Goal: Task Accomplishment & Management: Manage account settings

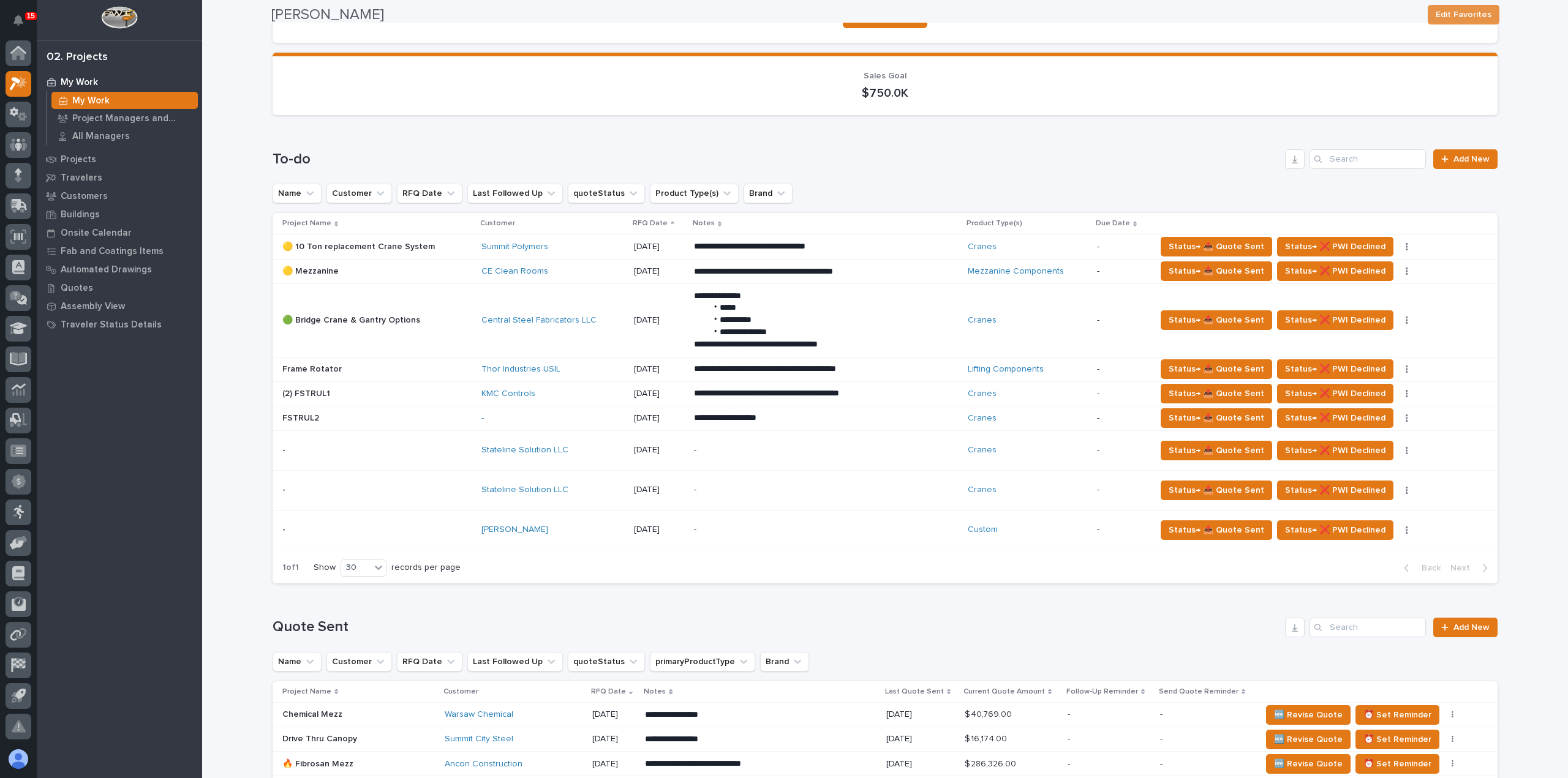
scroll to position [184, 0]
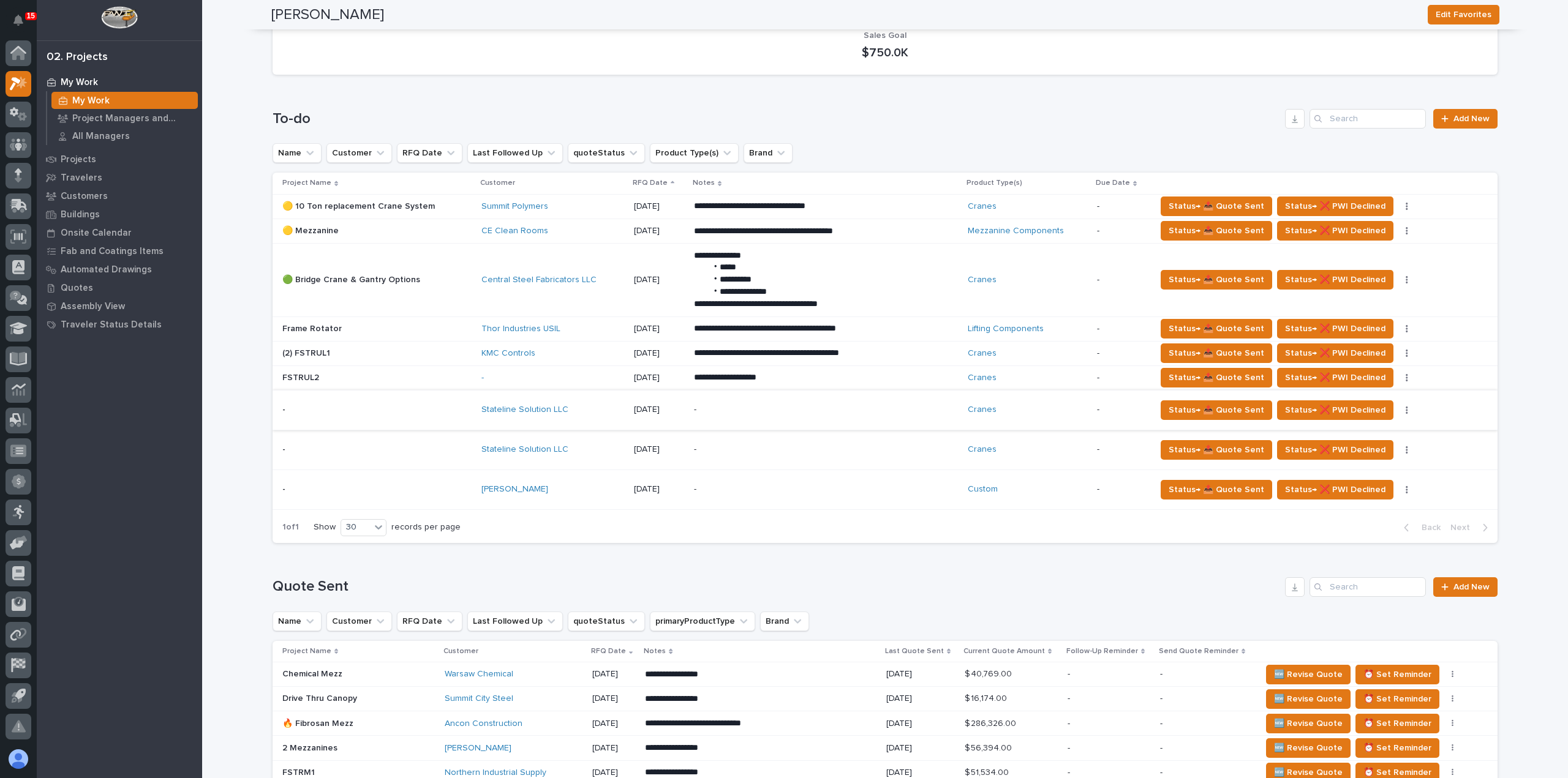
click at [1398, 410] on button "button" at bounding box center [1406, 410] width 17 height 9
click at [1364, 432] on span "Status→ ⏳ Inactive" at bounding box center [1345, 433] width 74 height 15
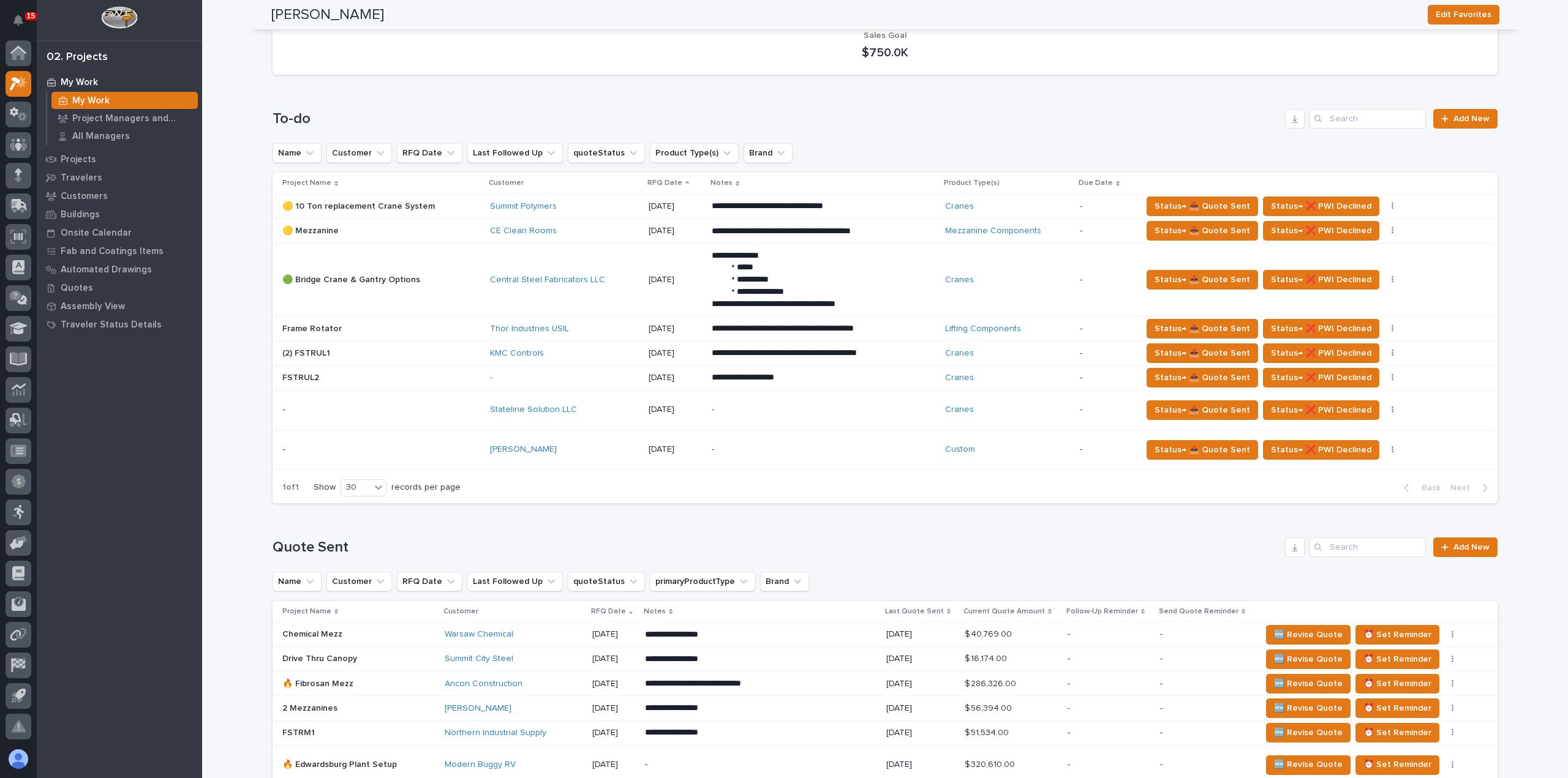
click at [1350, 431] on td "Status→ 📤 Quote Sent Status→ ❌ PWI Declined Status→ ⏳ Inactive 🚩 Edit Flags" at bounding box center [1317, 449] width 361 height 40
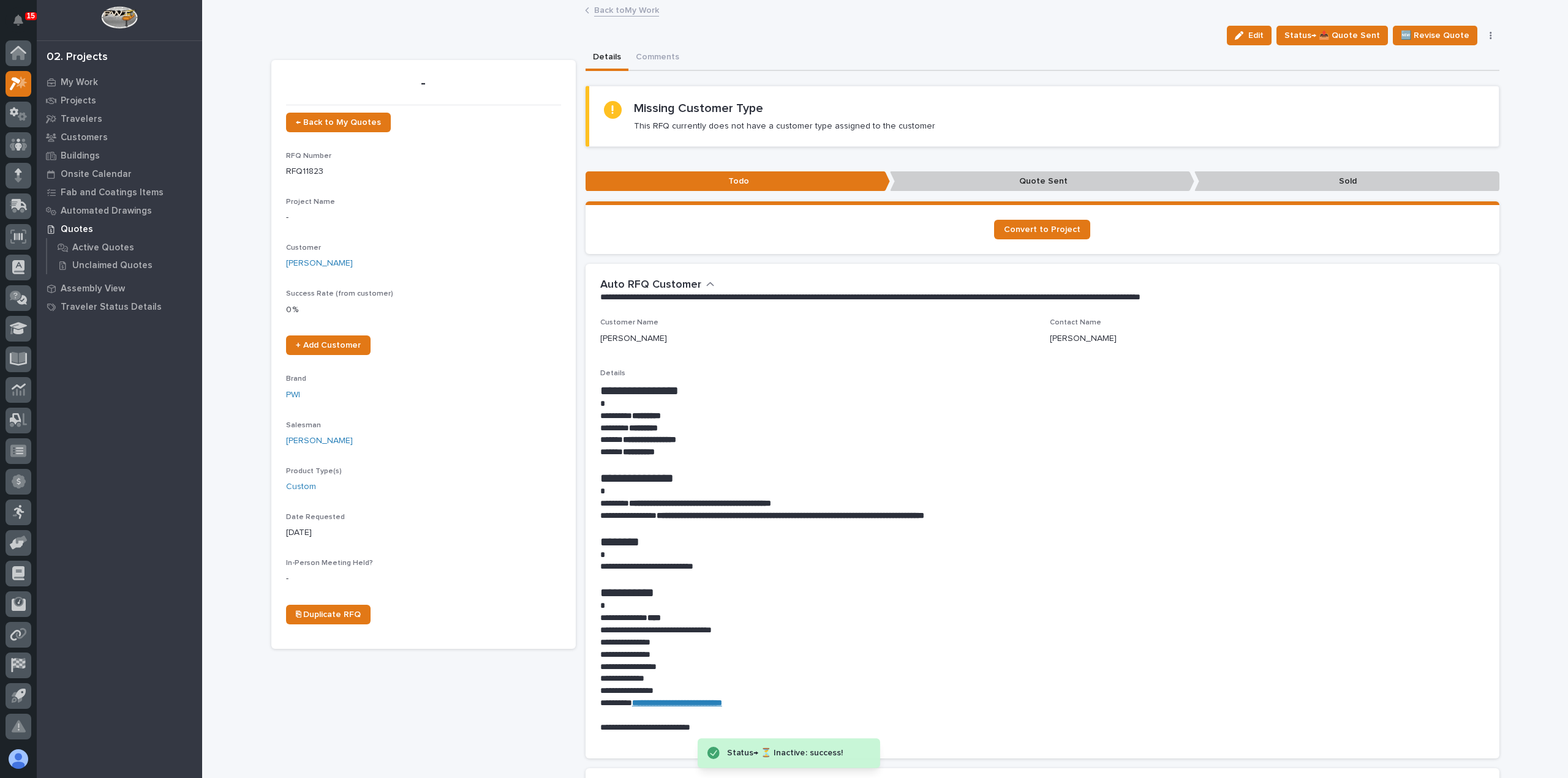
click at [626, 10] on link "Back to My Work" at bounding box center [626, 10] width 65 height 14
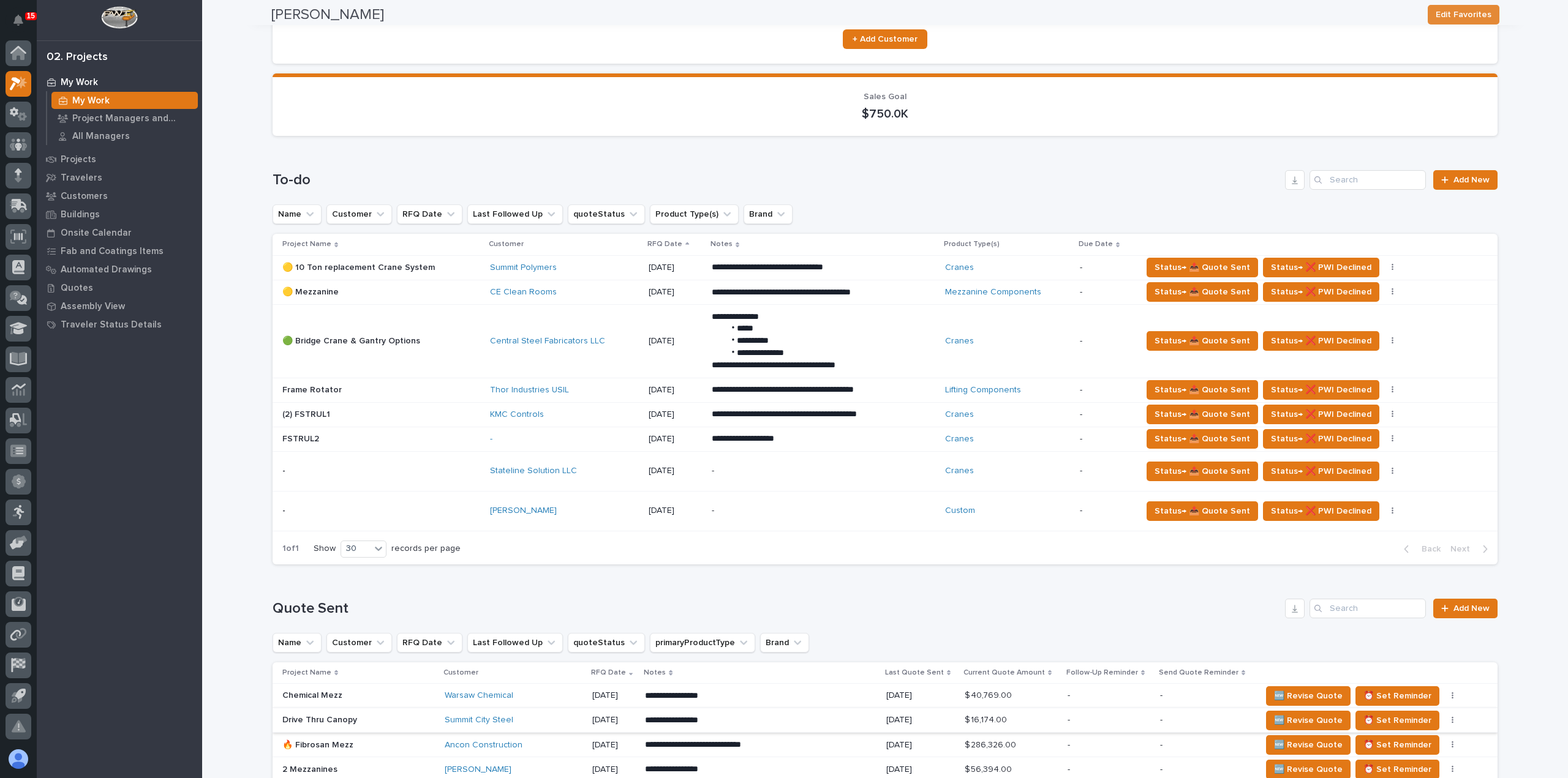
scroll to position [61, 0]
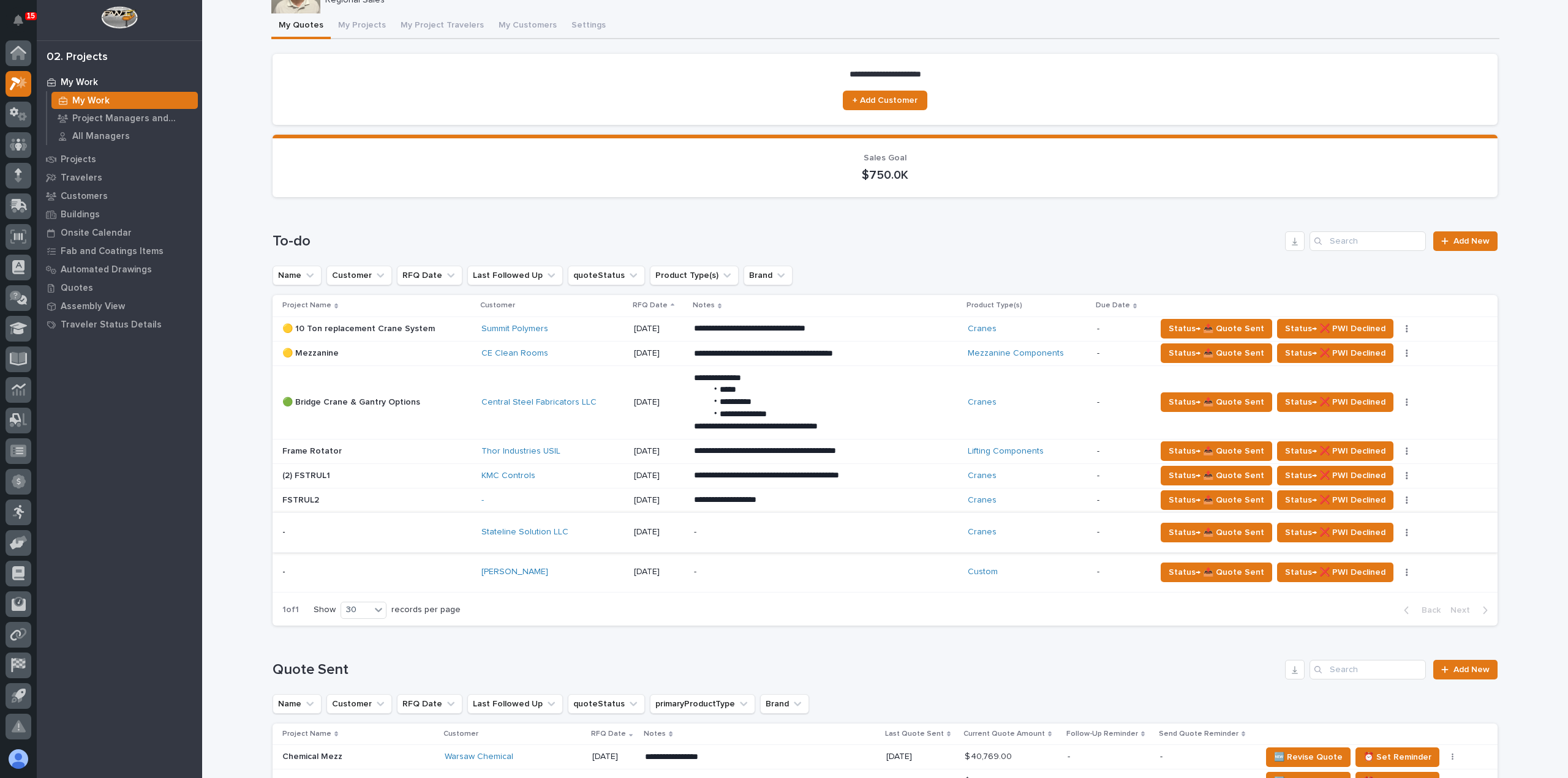
click at [1398, 531] on button "button" at bounding box center [1406, 533] width 17 height 9
click at [1353, 558] on span "Status→ ⏳ Inactive" at bounding box center [1345, 555] width 74 height 15
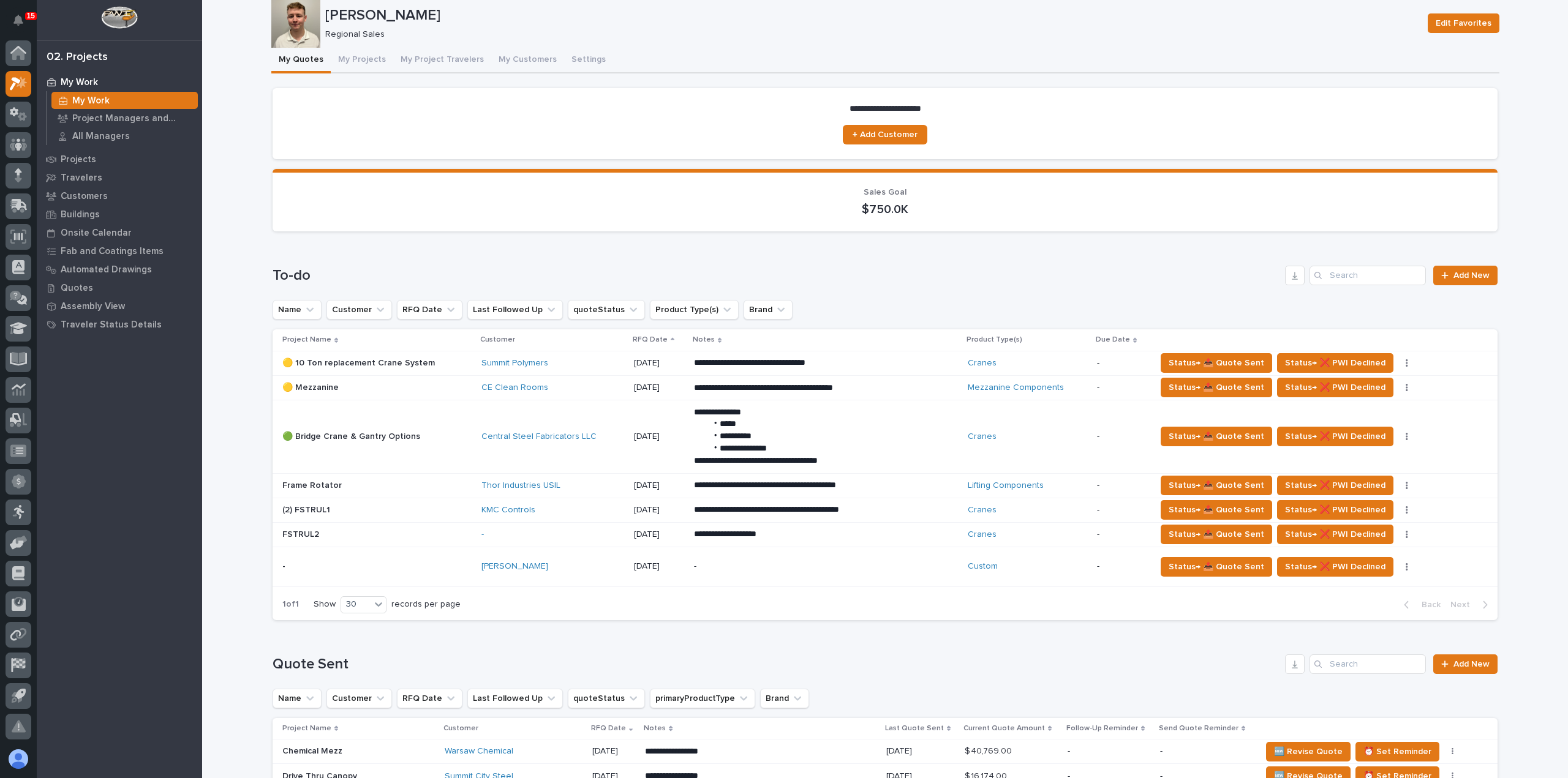
scroll to position [0, 0]
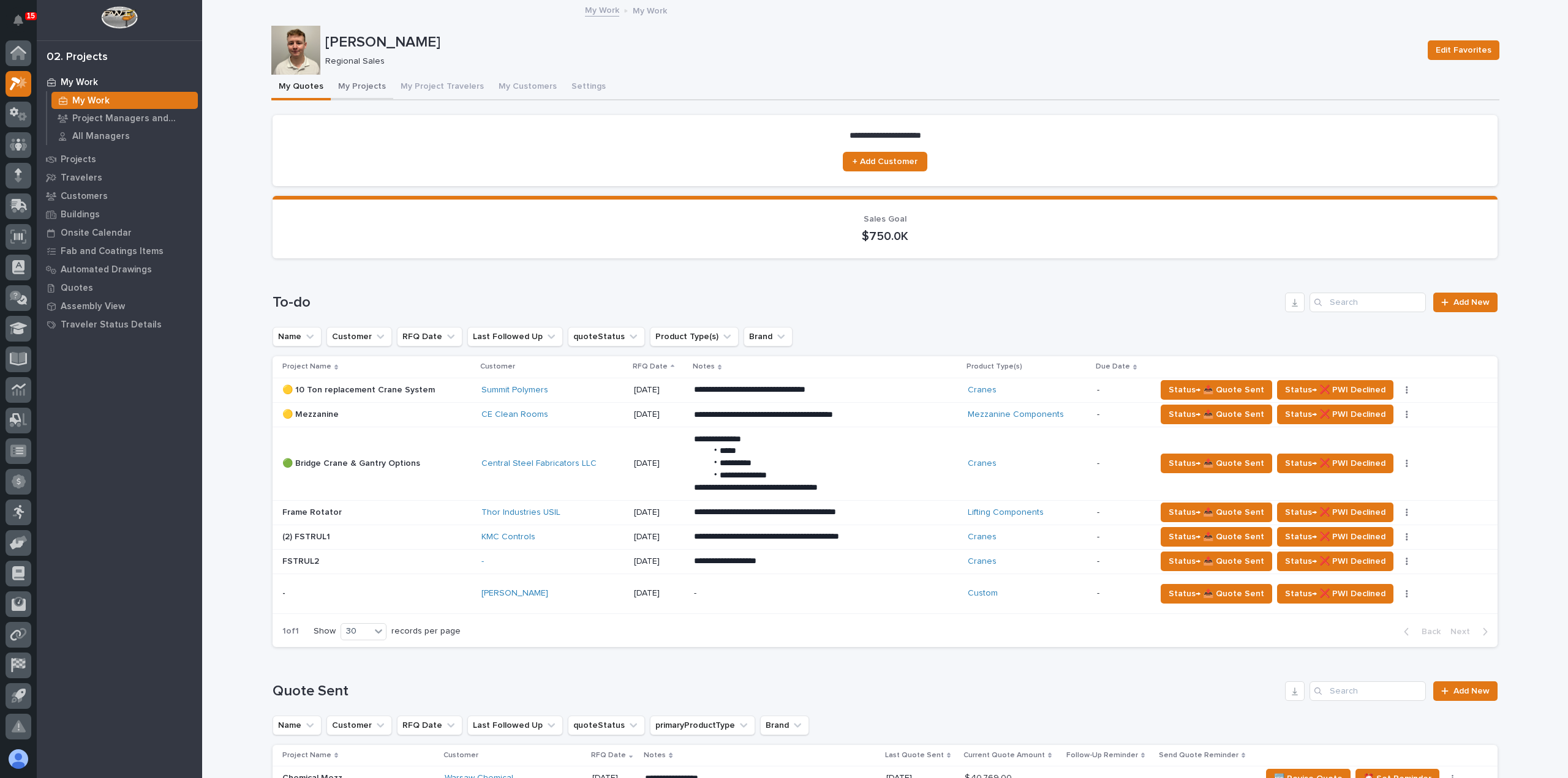
click at [361, 83] on button "My Projects" at bounding box center [361, 87] width 62 height 26
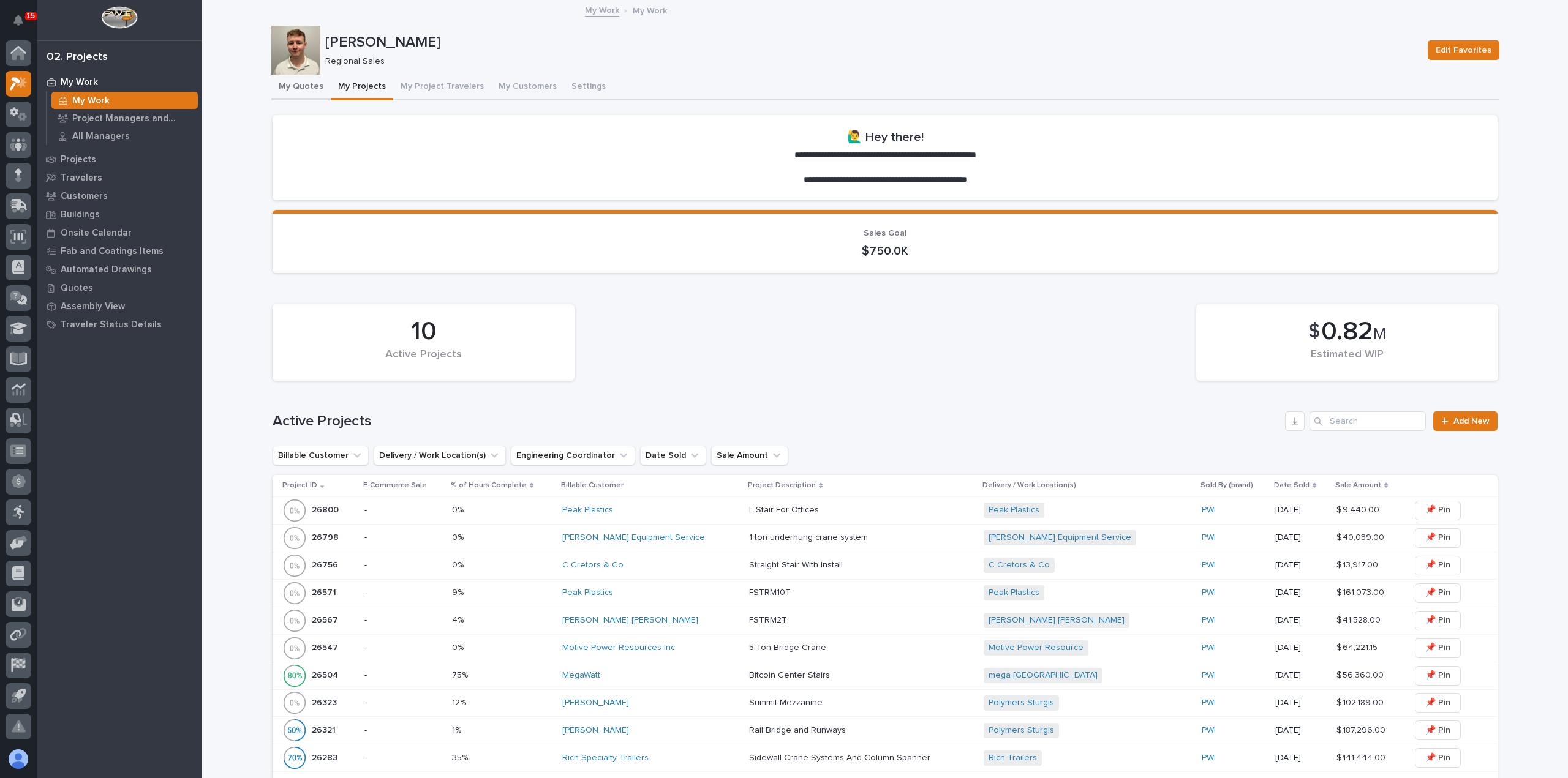
click at [310, 92] on button "My Quotes" at bounding box center [301, 87] width 59 height 26
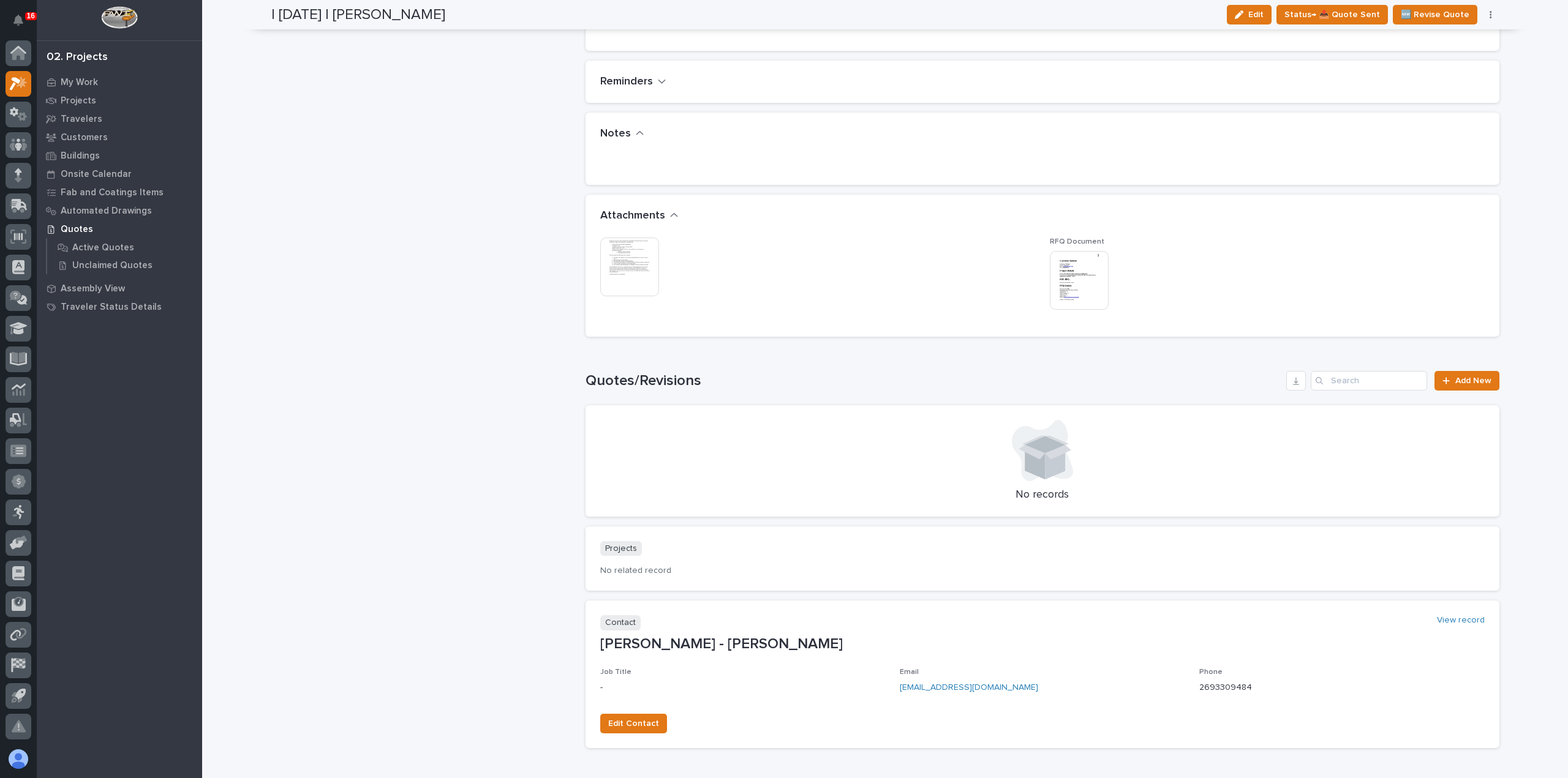
scroll to position [783, 0]
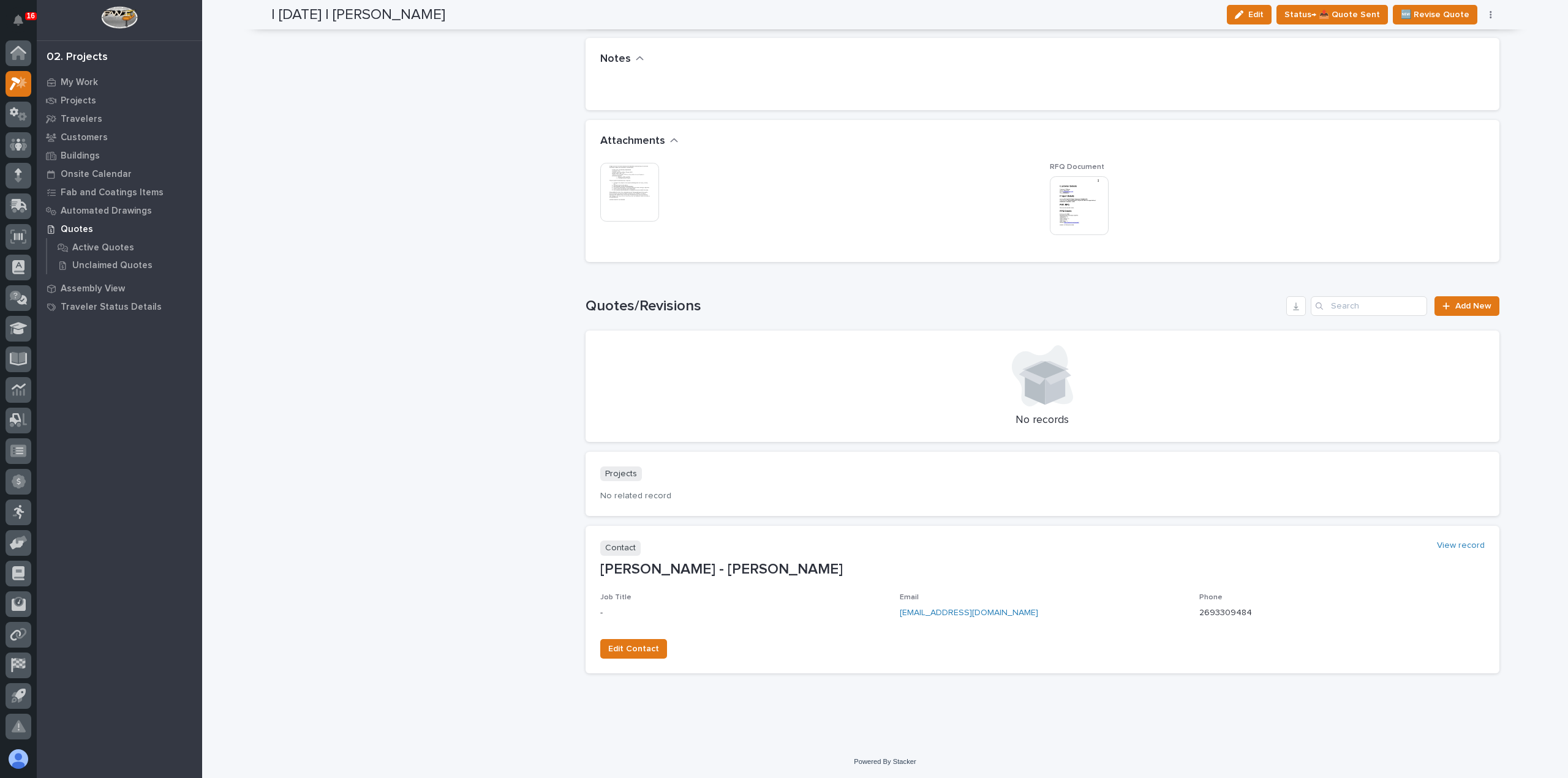
click at [1071, 190] on img at bounding box center [1079, 206] width 59 height 59
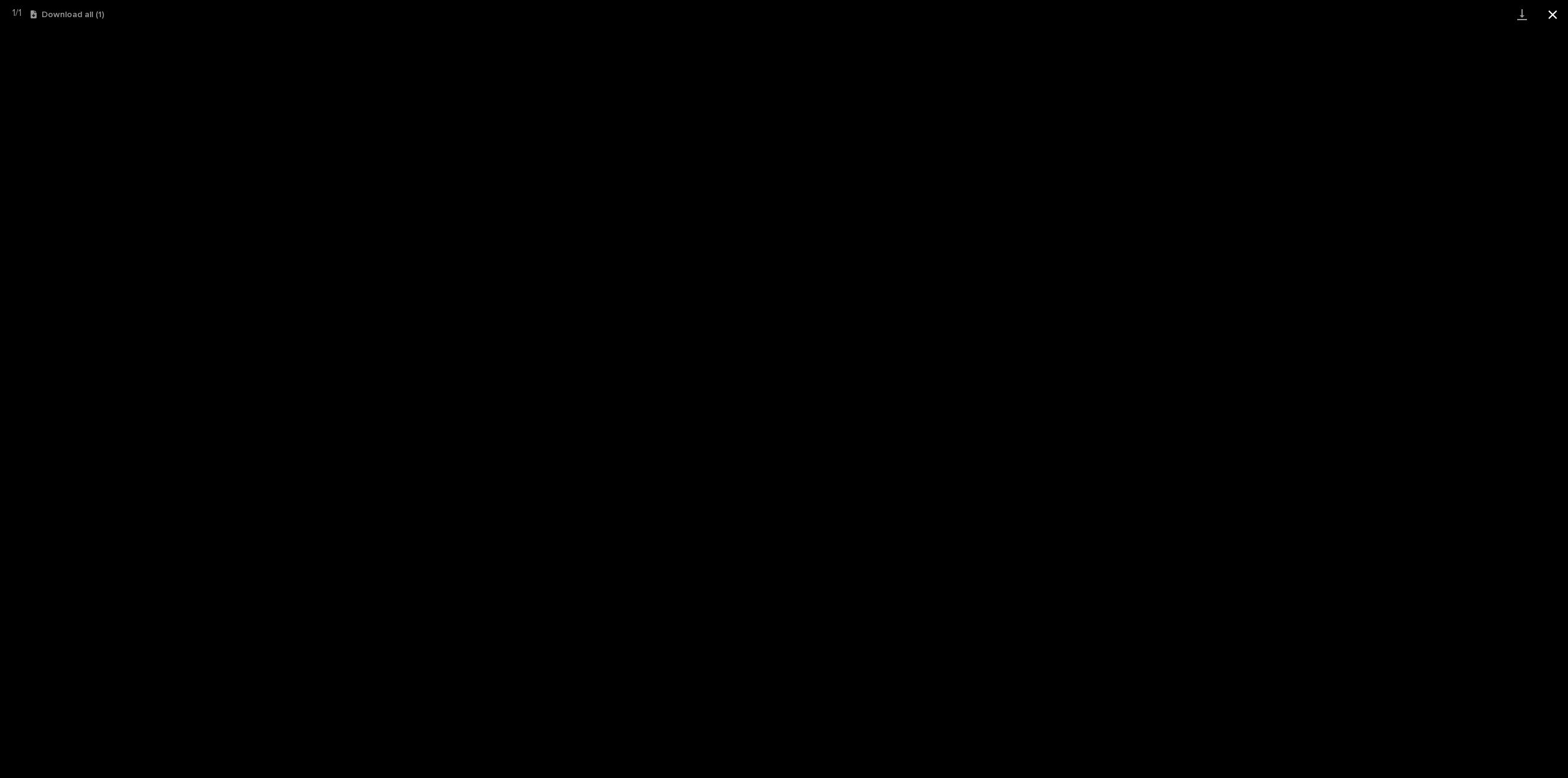
click at [1547, 15] on button "Close gallery" at bounding box center [1552, 14] width 31 height 29
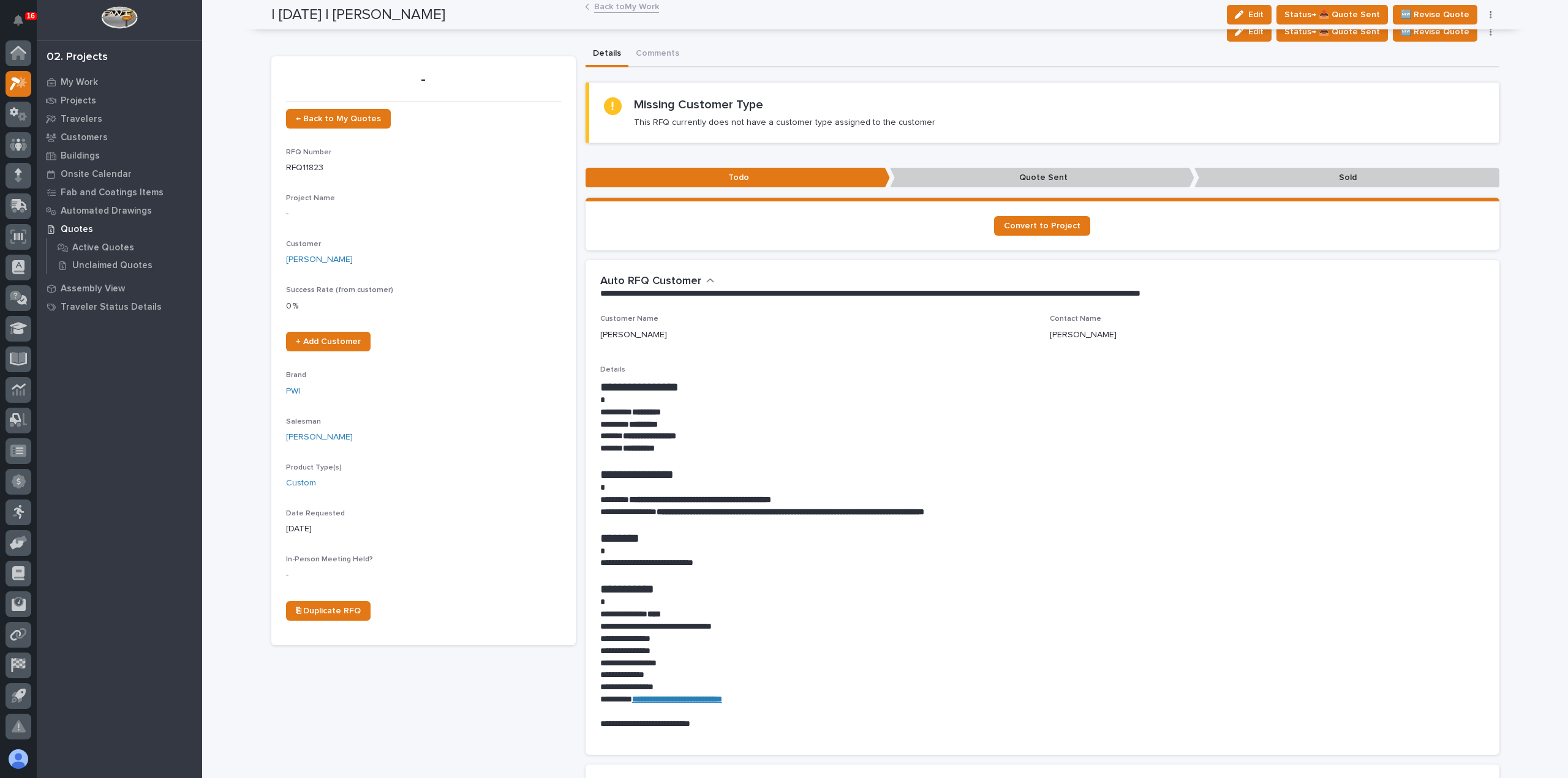
scroll to position [0, 0]
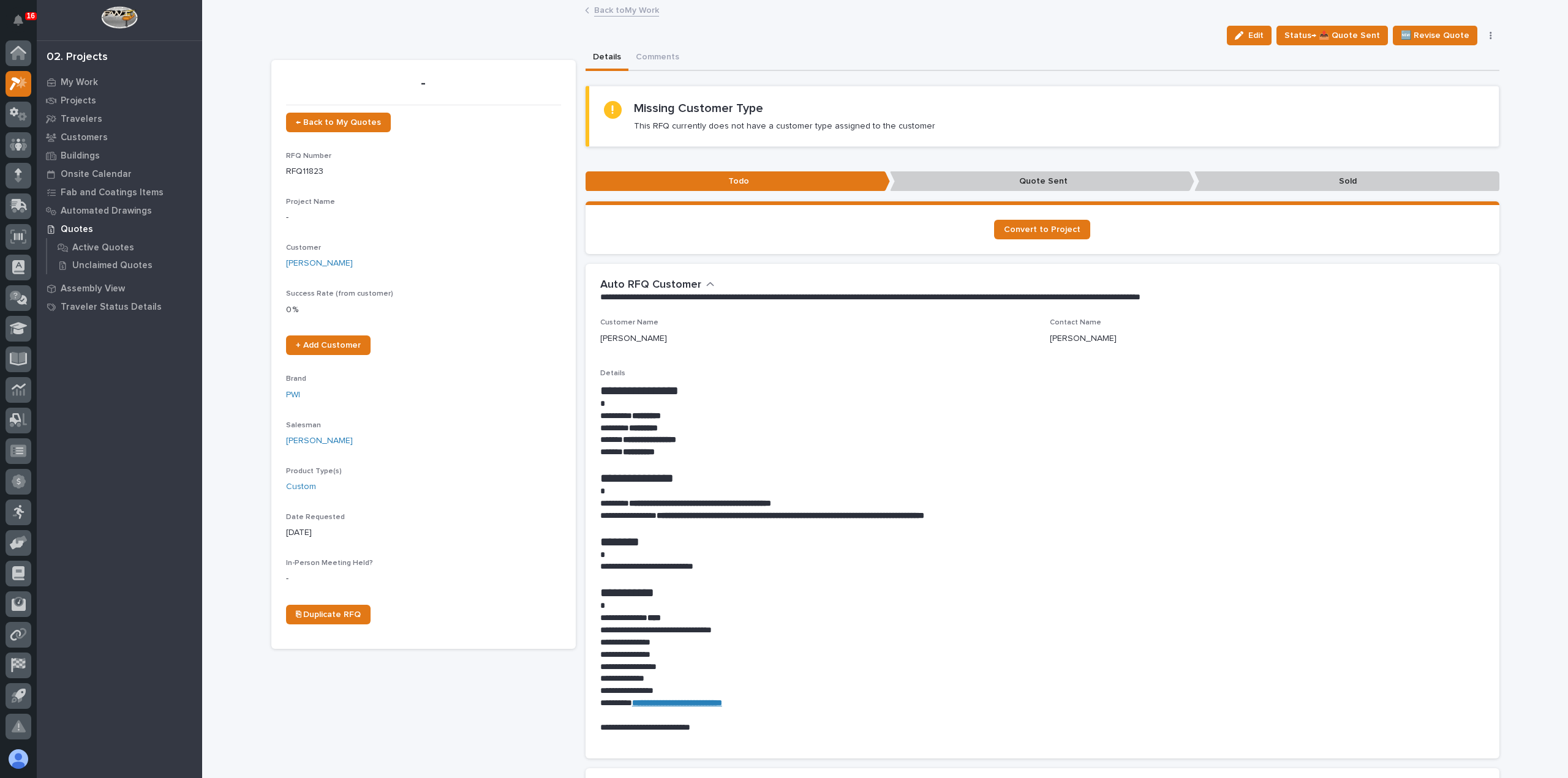
click at [633, 9] on link "Back to My Work" at bounding box center [626, 10] width 65 height 14
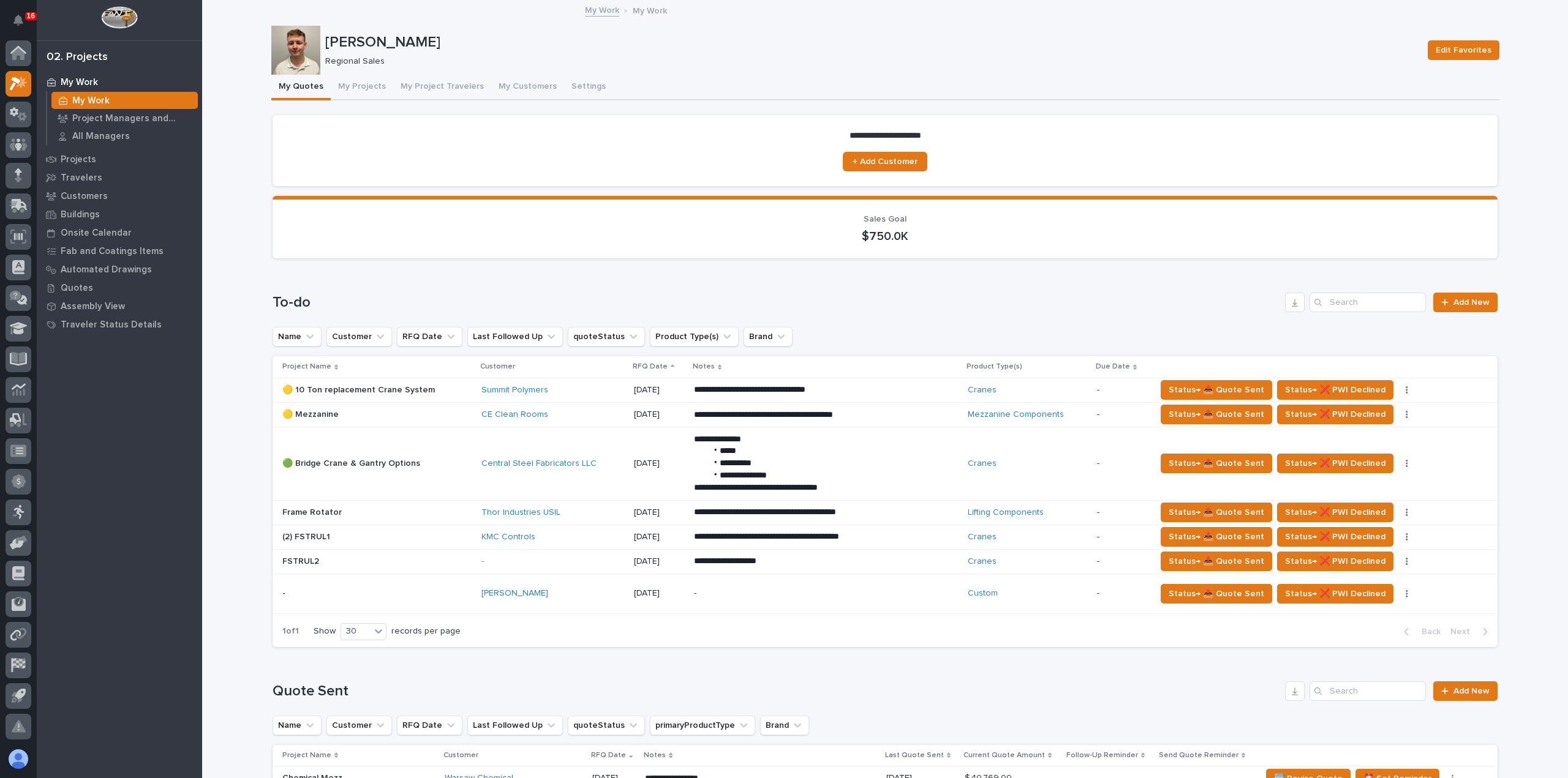
click at [368, 86] on button "My Projects" at bounding box center [361, 87] width 62 height 26
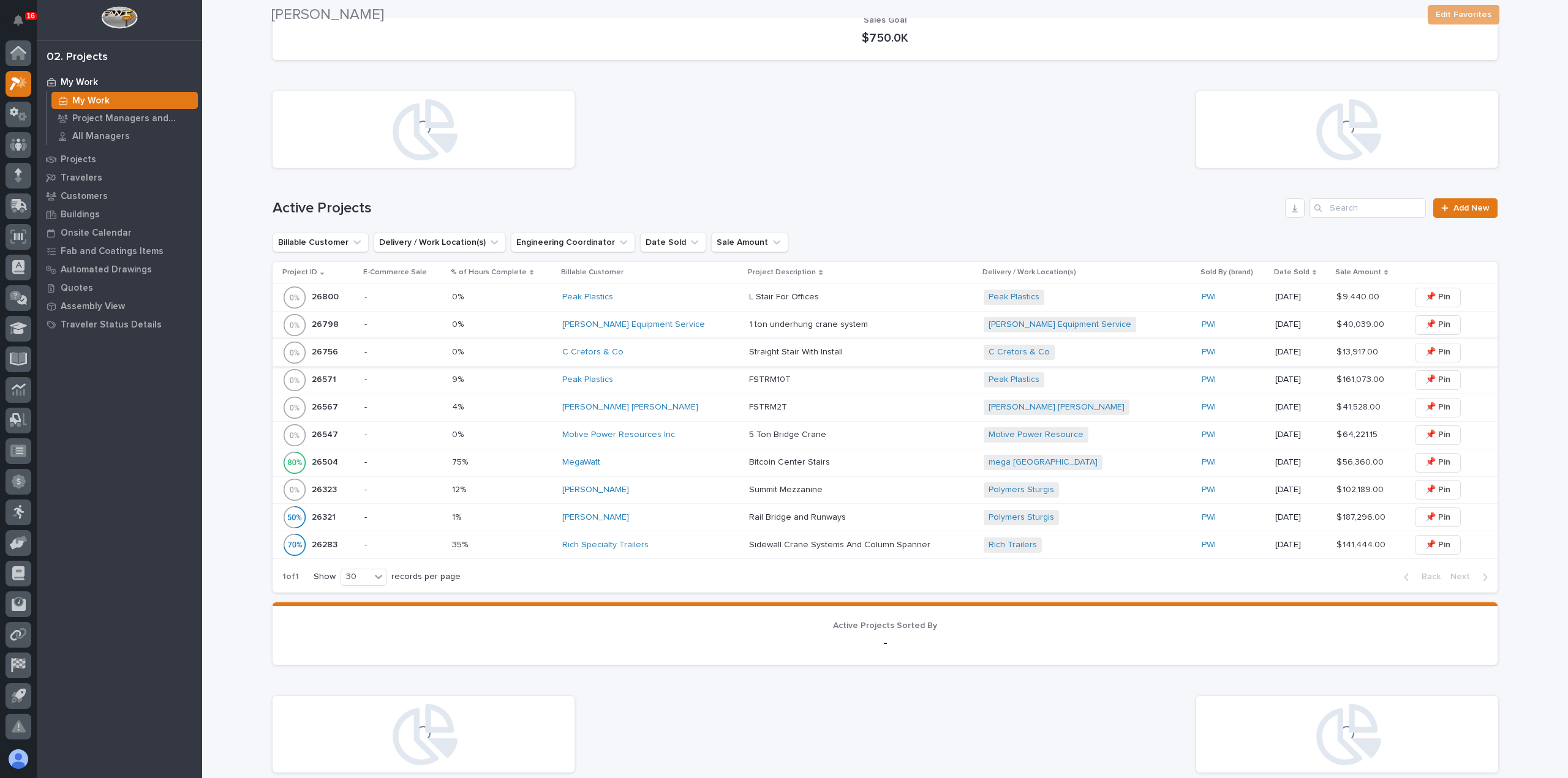
scroll to position [245, 0]
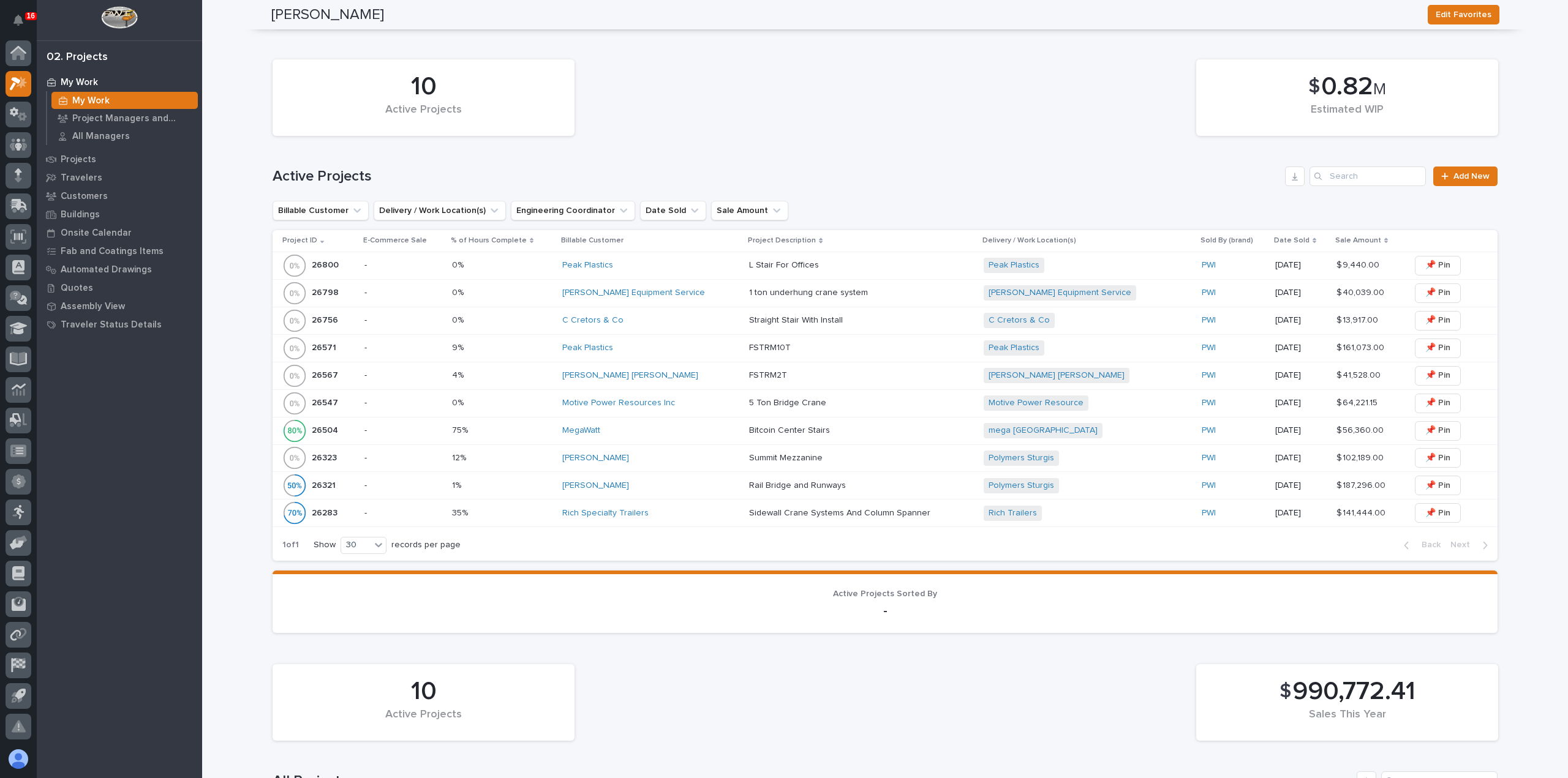
click at [706, 467] on div "[PERSON_NAME]" at bounding box center [650, 458] width 177 height 20
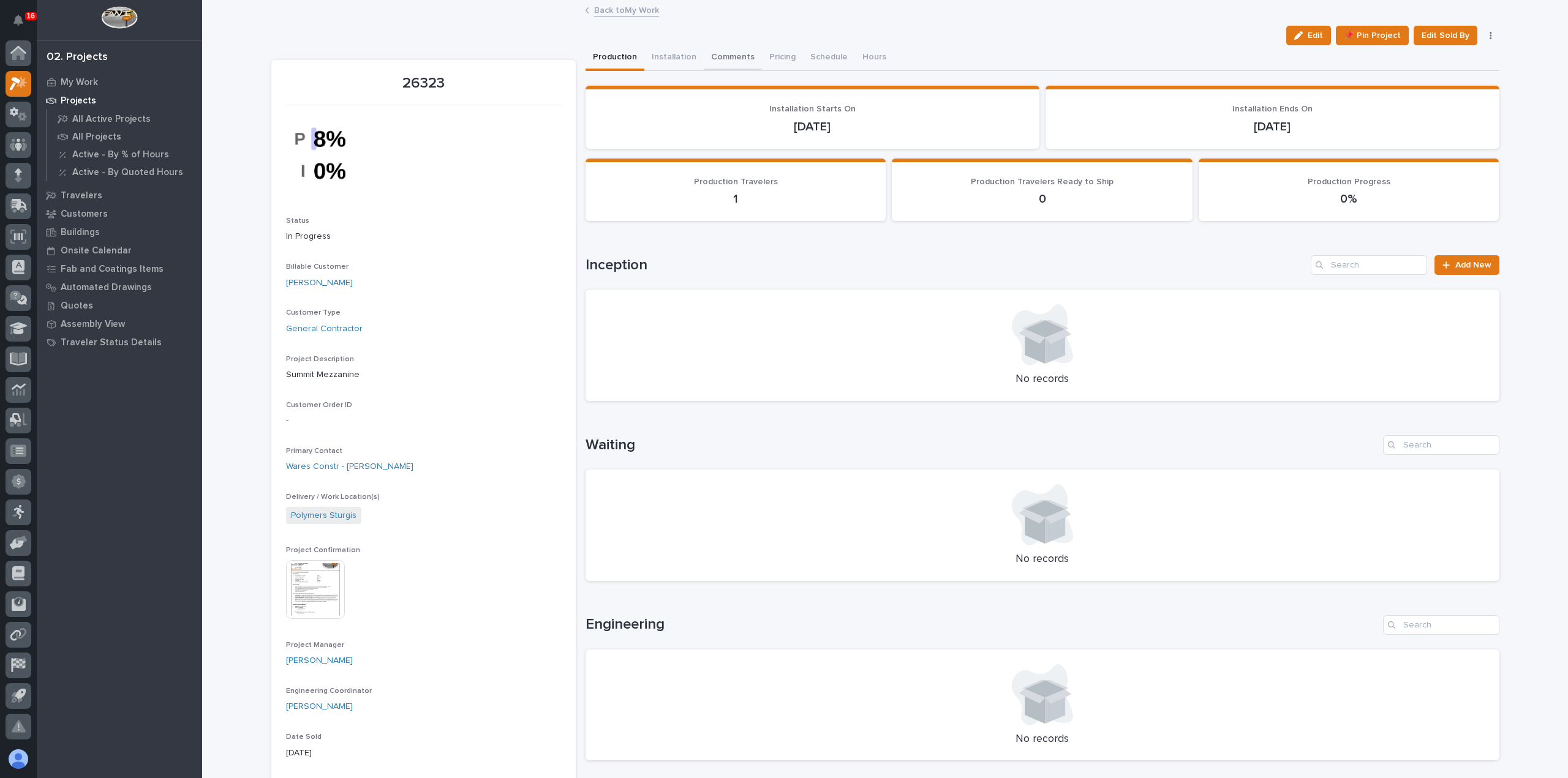
click at [734, 53] on button "Comments" at bounding box center [732, 58] width 58 height 26
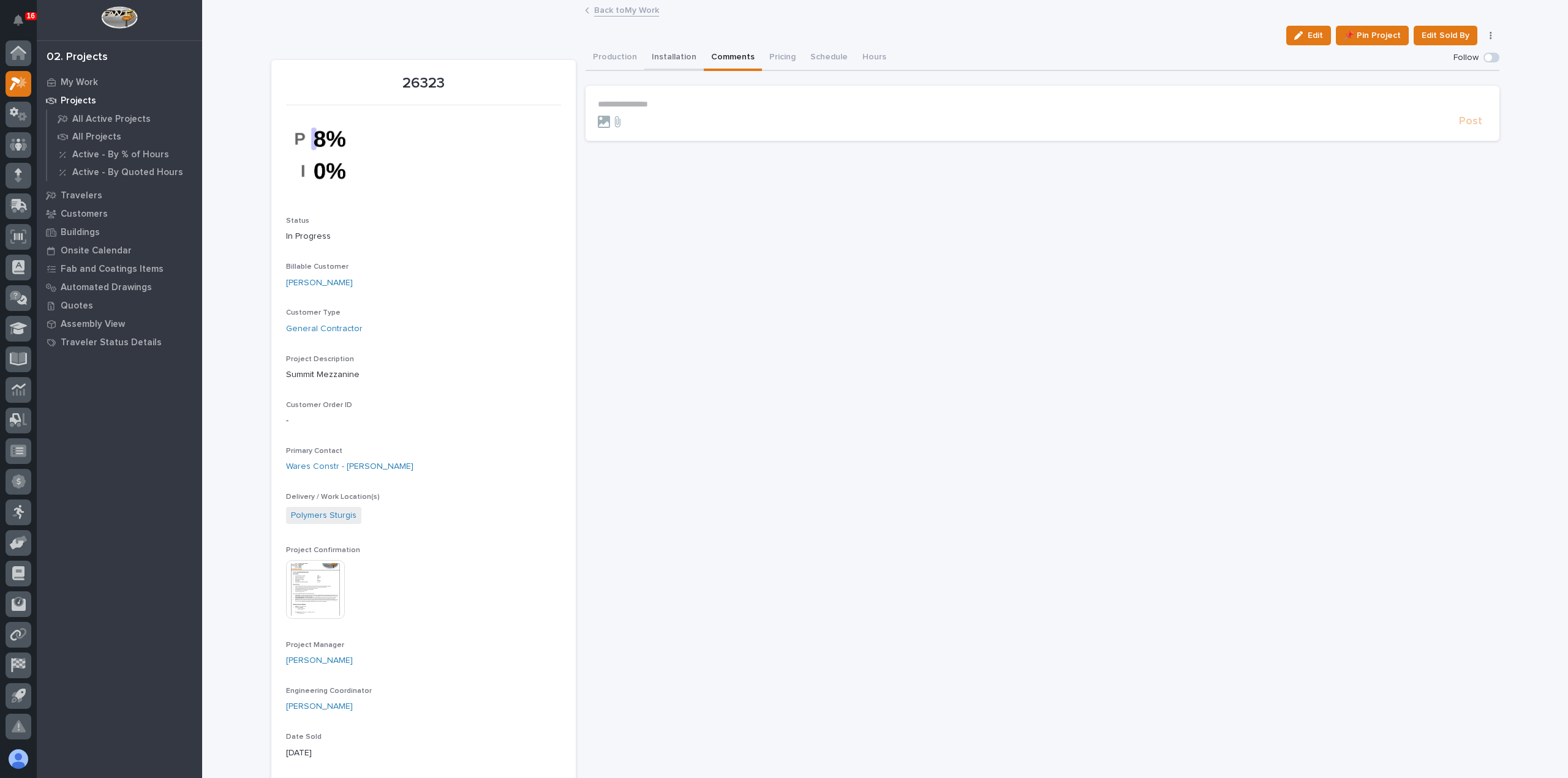
click at [654, 56] on button "Installation" at bounding box center [674, 58] width 59 height 26
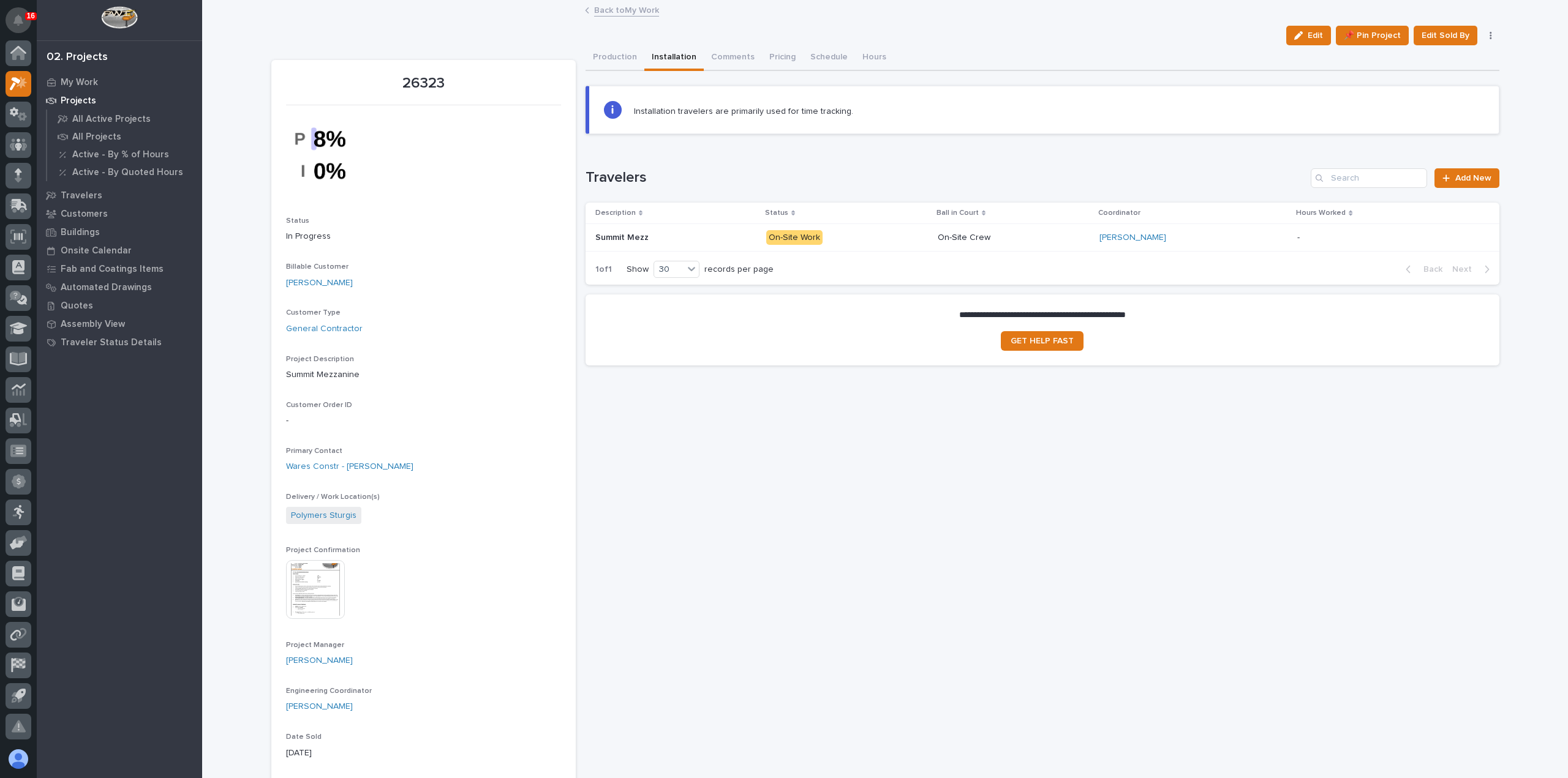
click at [23, 18] on button "Notifications" at bounding box center [18, 20] width 26 height 26
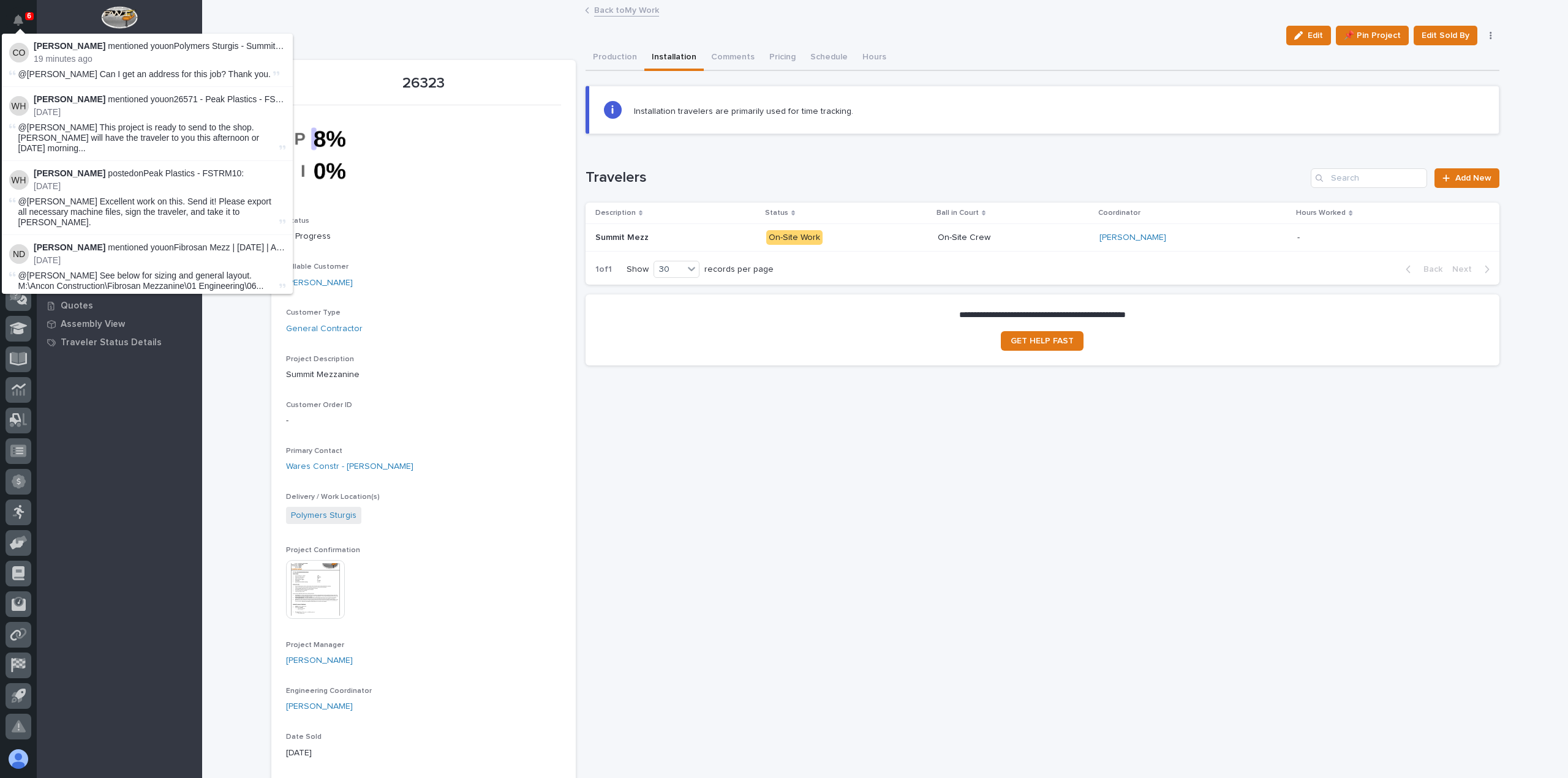
click at [189, 78] on span "@[PERSON_NAME] Can I get an address for this job? Thank you." at bounding box center [144, 74] width 252 height 10
click at [216, 44] on link "Polymers Sturgis - Summit Mezz" at bounding box center [236, 46] width 124 height 10
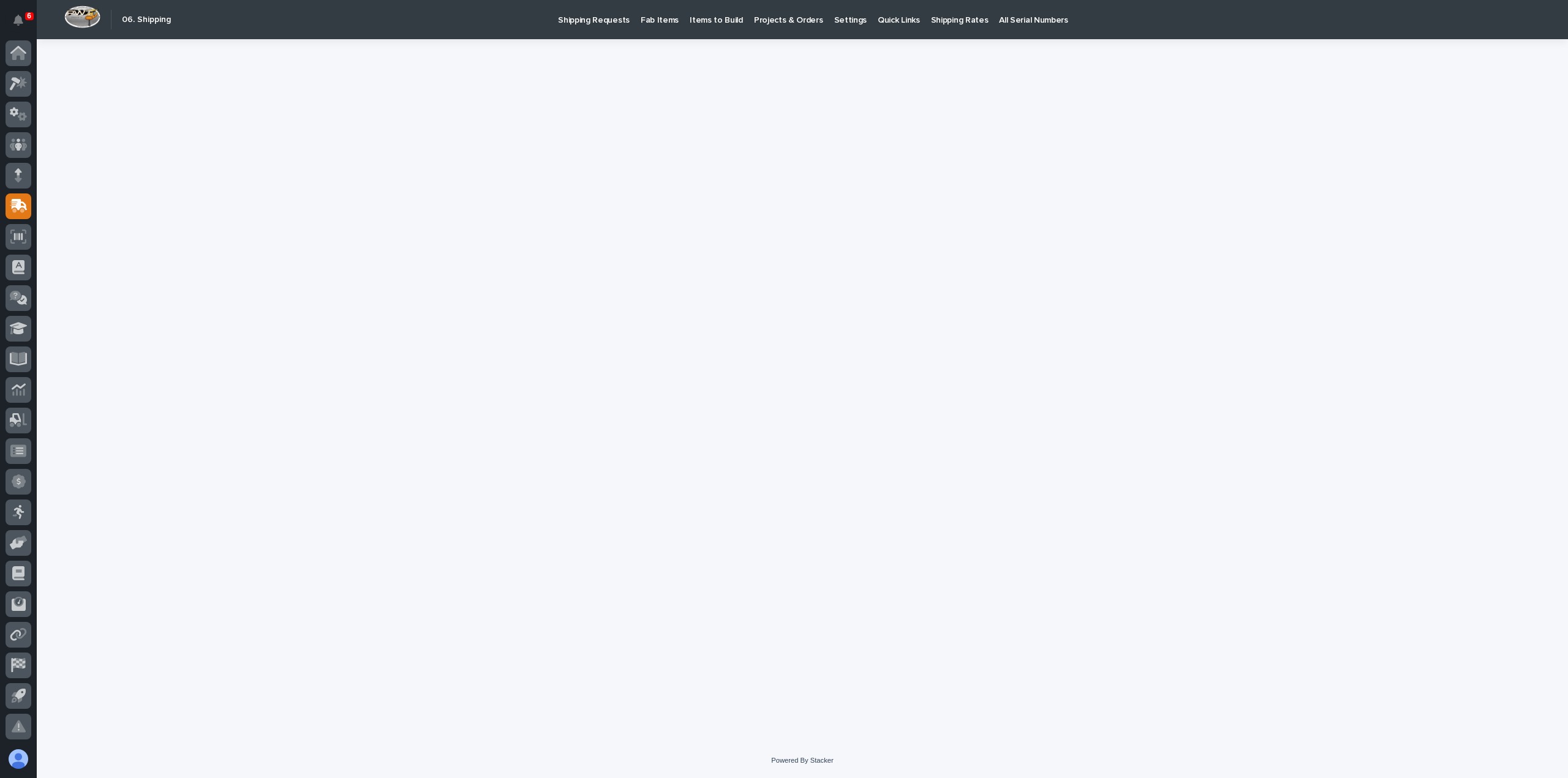
click at [688, 178] on div at bounding box center [802, 376] width 1240 height 673
click at [25, 49] on icon at bounding box center [18, 53] width 16 height 14
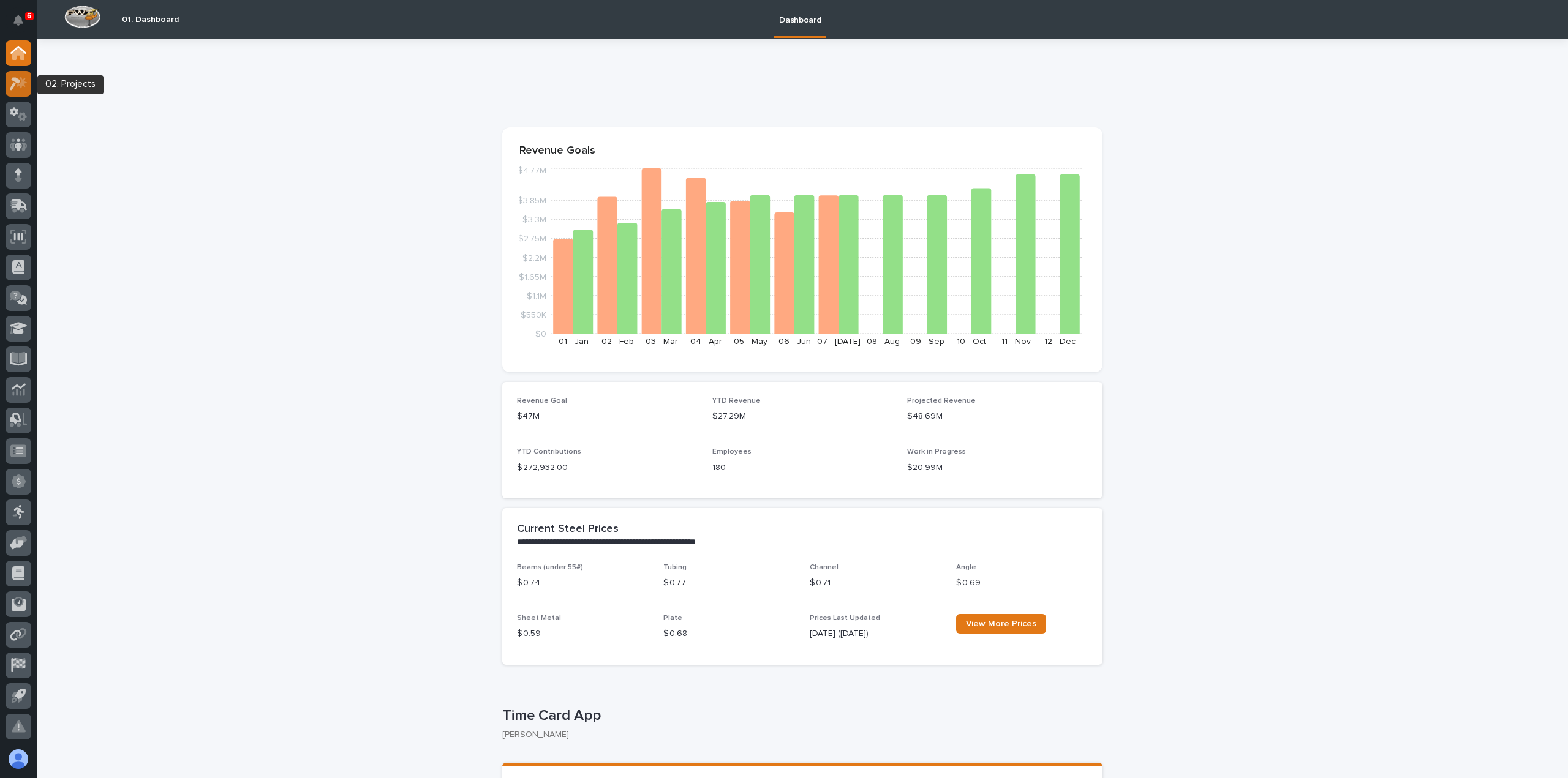
click at [10, 81] on icon at bounding box center [18, 83] width 18 height 14
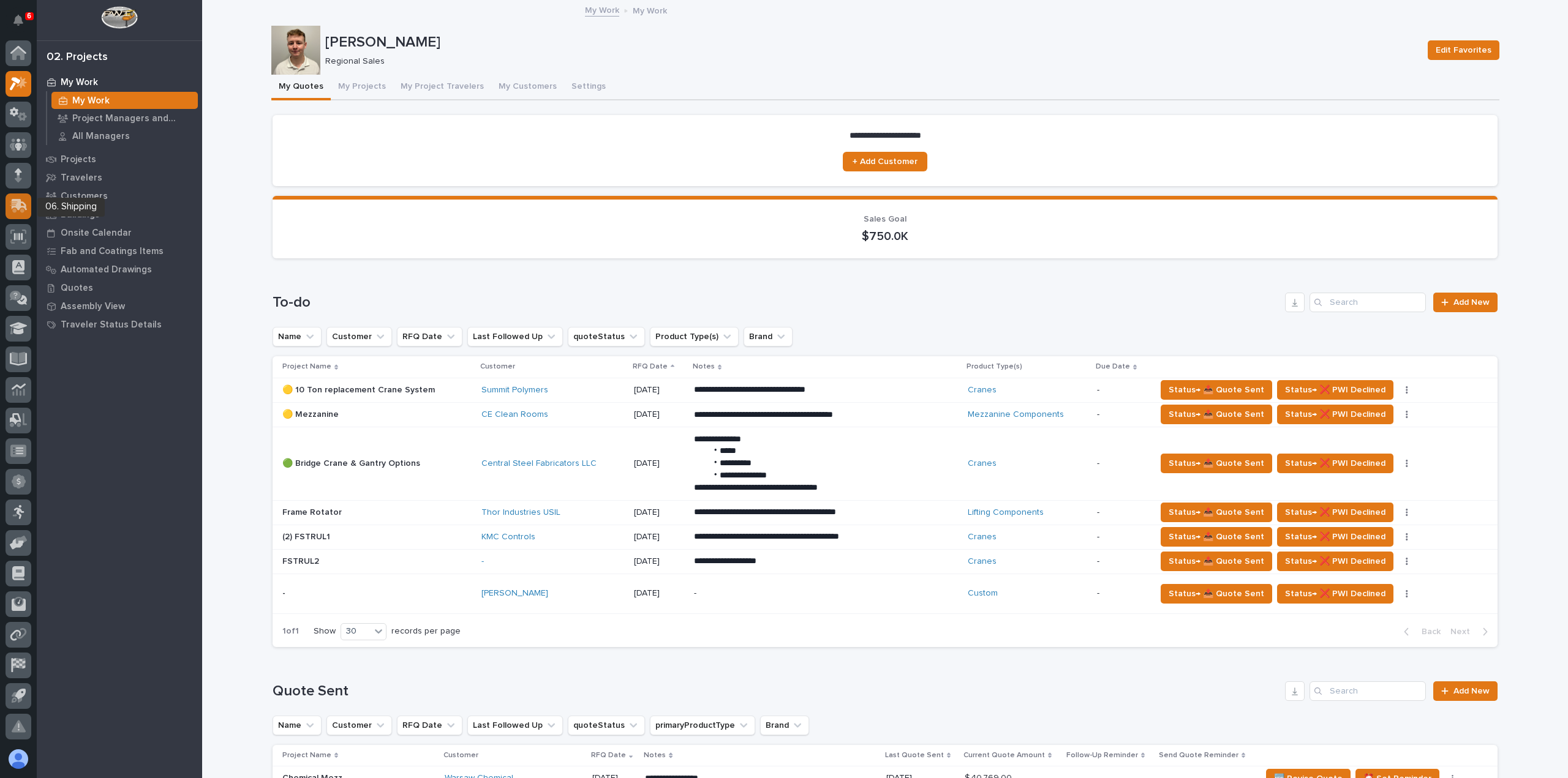
click at [15, 207] on icon at bounding box center [19, 204] width 16 height 12
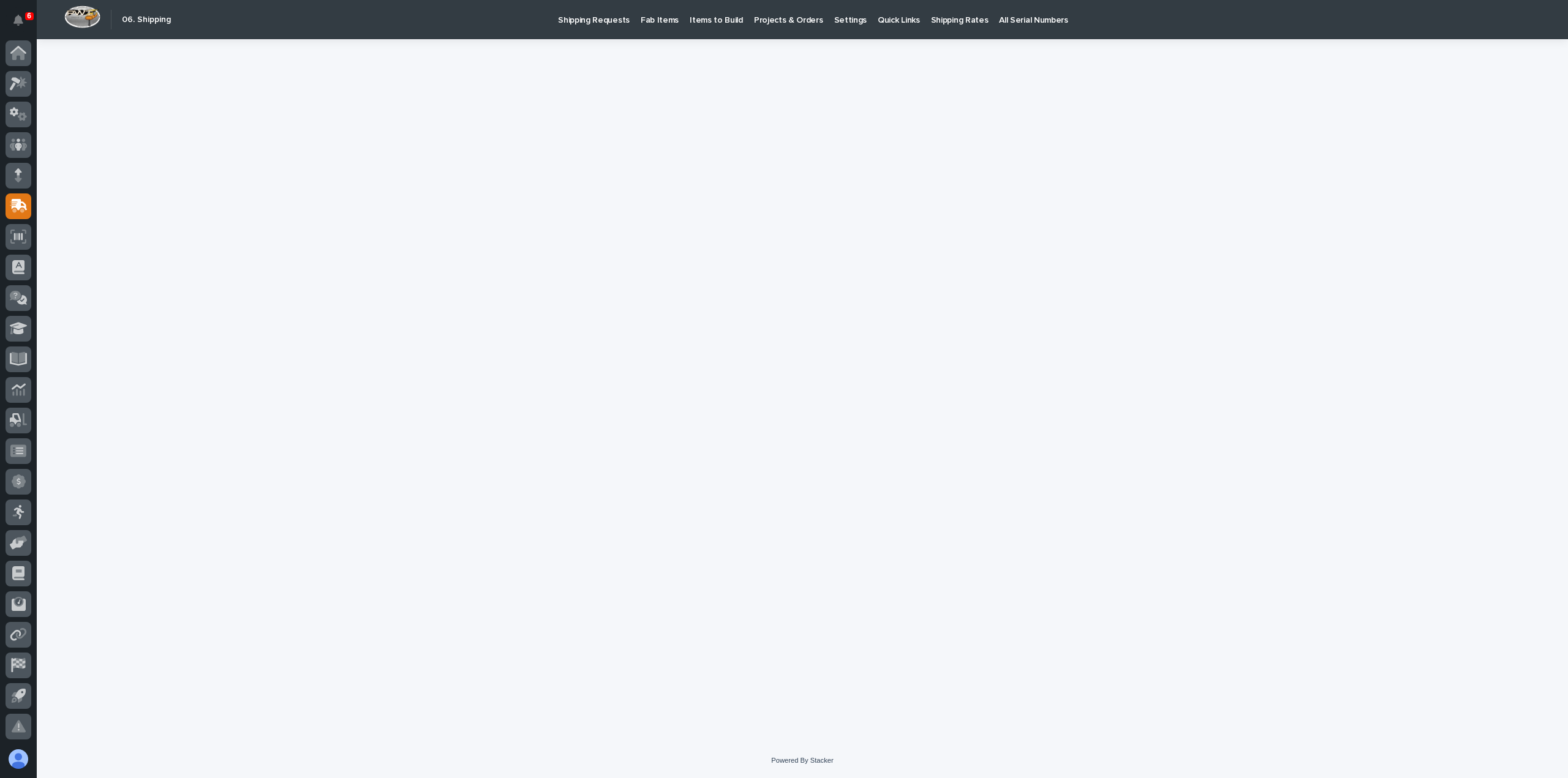
click at [589, 23] on p "Shipping Requests" at bounding box center [594, 13] width 72 height 26
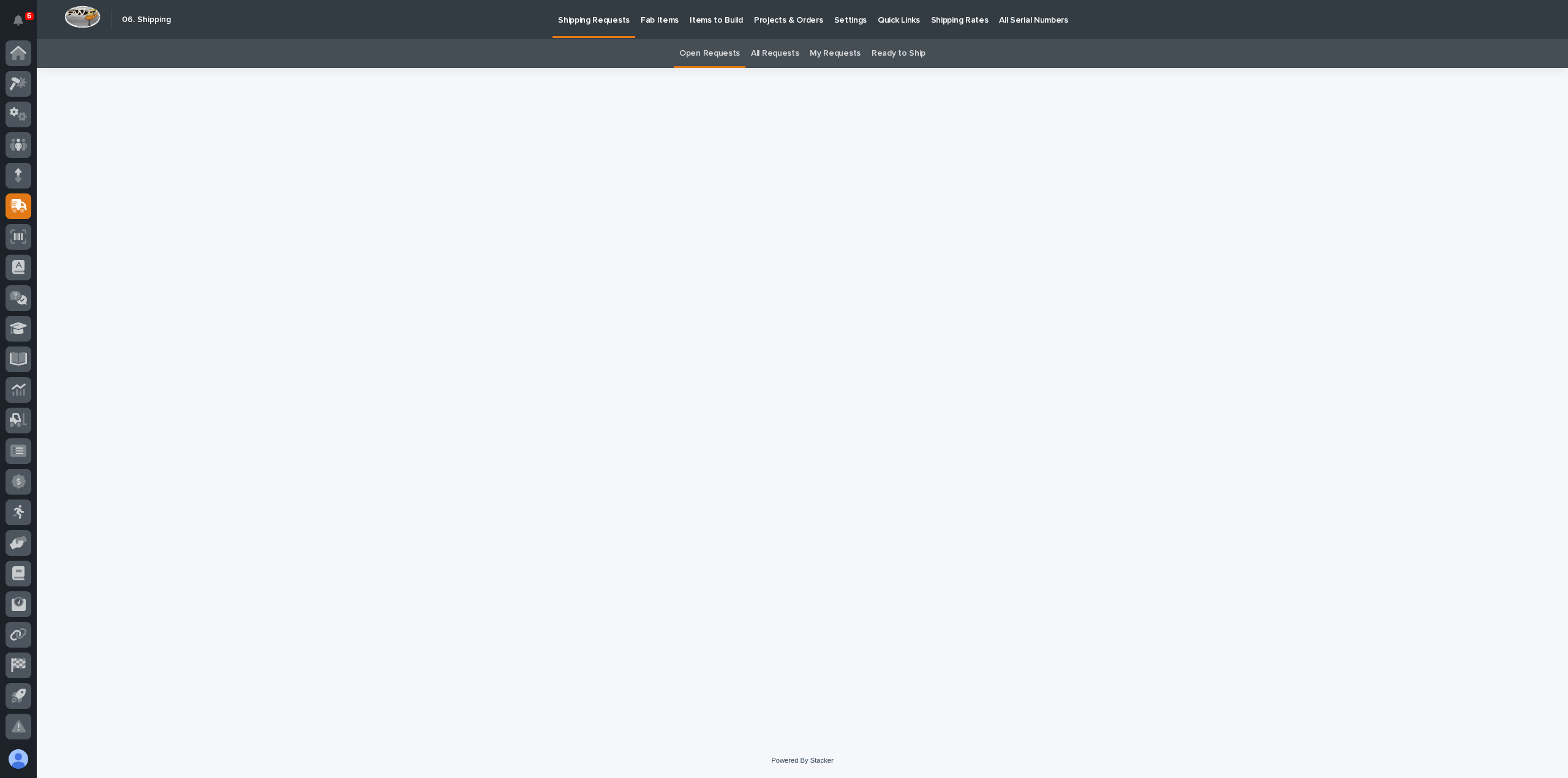
click at [652, 20] on p "Fab Items" at bounding box center [660, 13] width 38 height 26
click at [588, 15] on p "Shipping Requests" at bounding box center [594, 13] width 72 height 26
click at [12, 77] on icon at bounding box center [18, 83] width 18 height 14
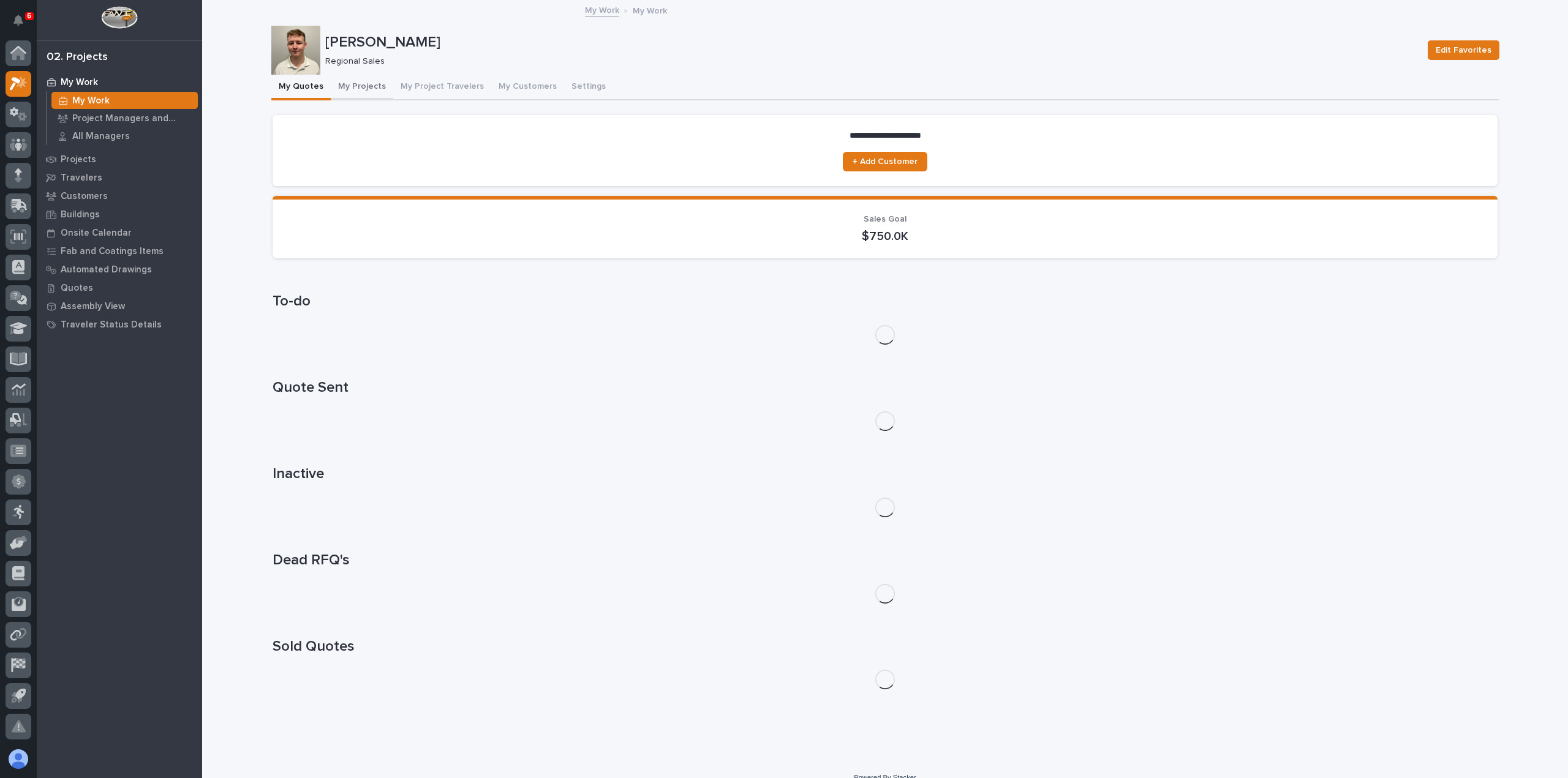
click at [353, 84] on button "My Projects" at bounding box center [361, 87] width 62 height 26
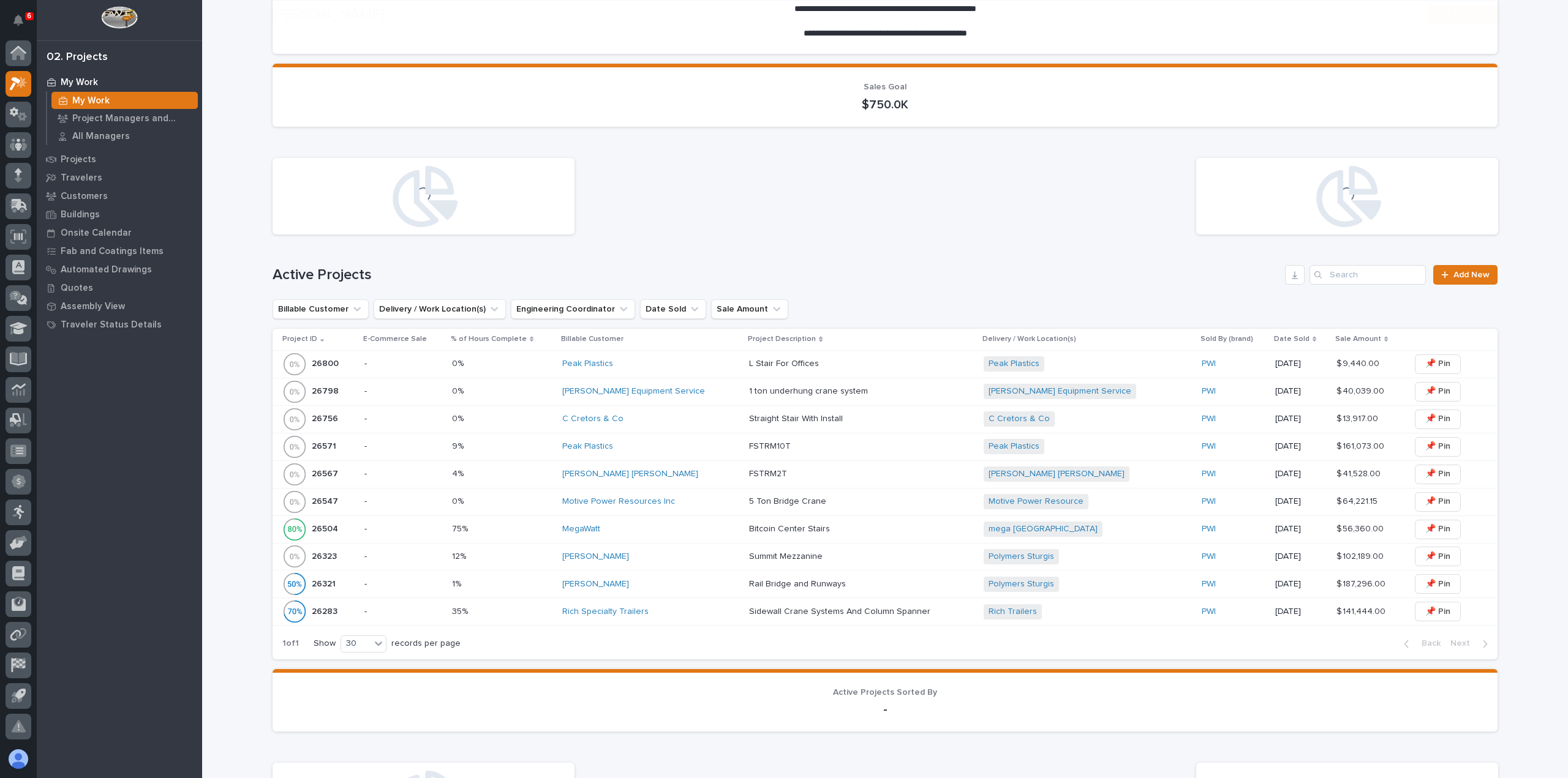
scroll to position [245, 0]
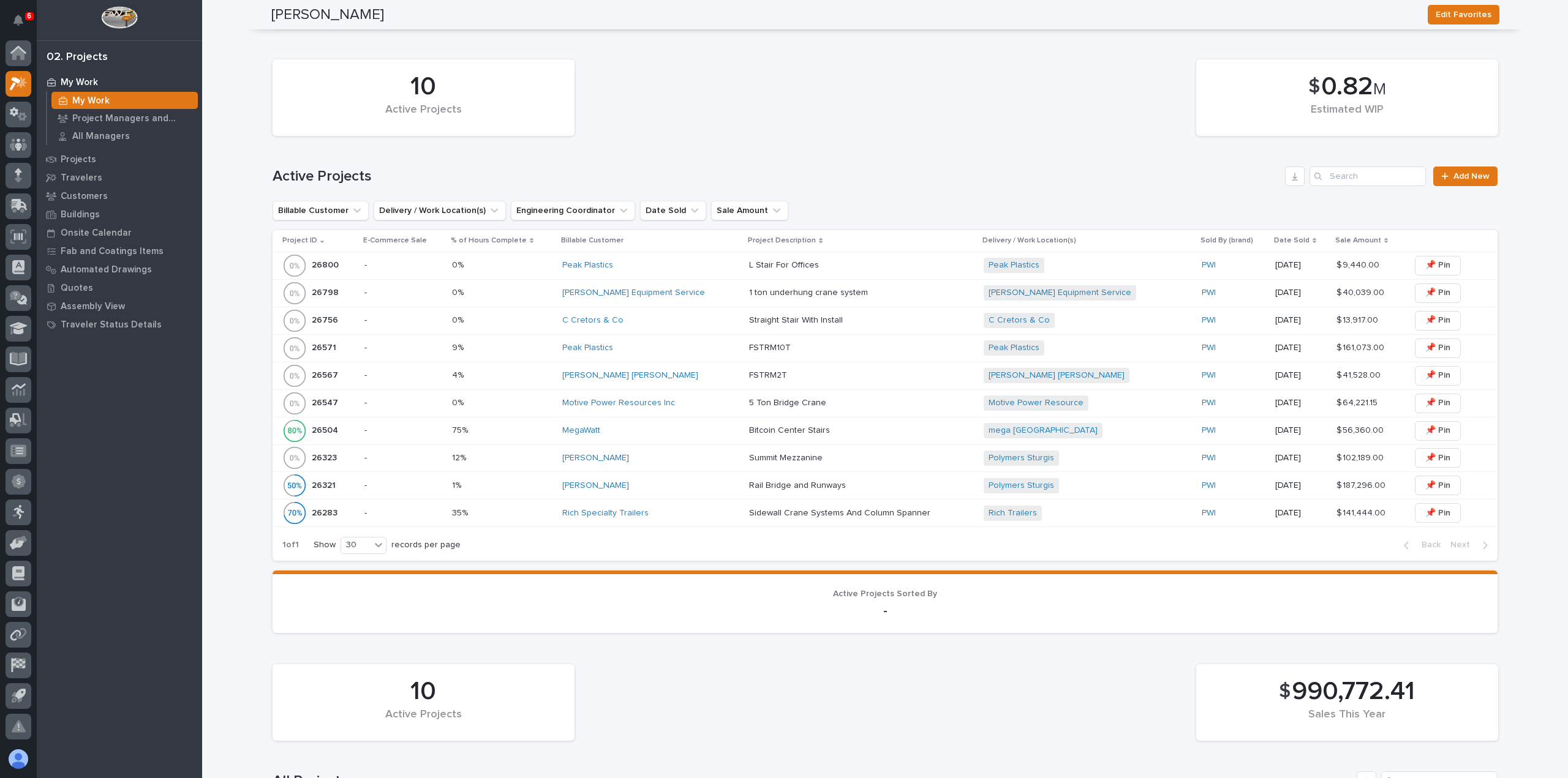
click at [721, 485] on tr "26321 26321 - 1% 1% [PERSON_NAME] Rail Bridge and Runways Rail Bridge and Runwa…" at bounding box center [885, 486] width 1225 height 27
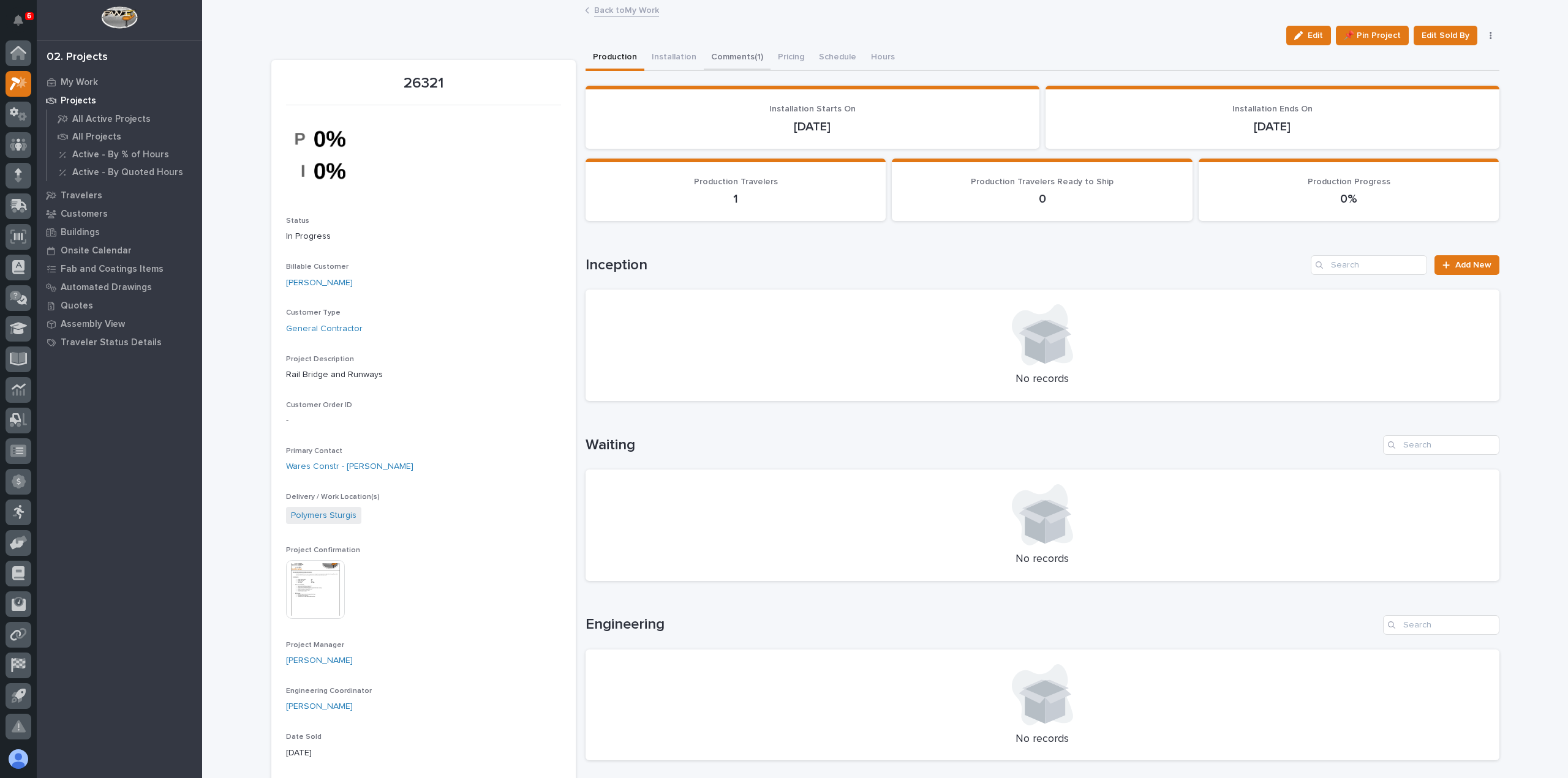
click at [726, 55] on button "Comments (1)" at bounding box center [737, 58] width 67 height 26
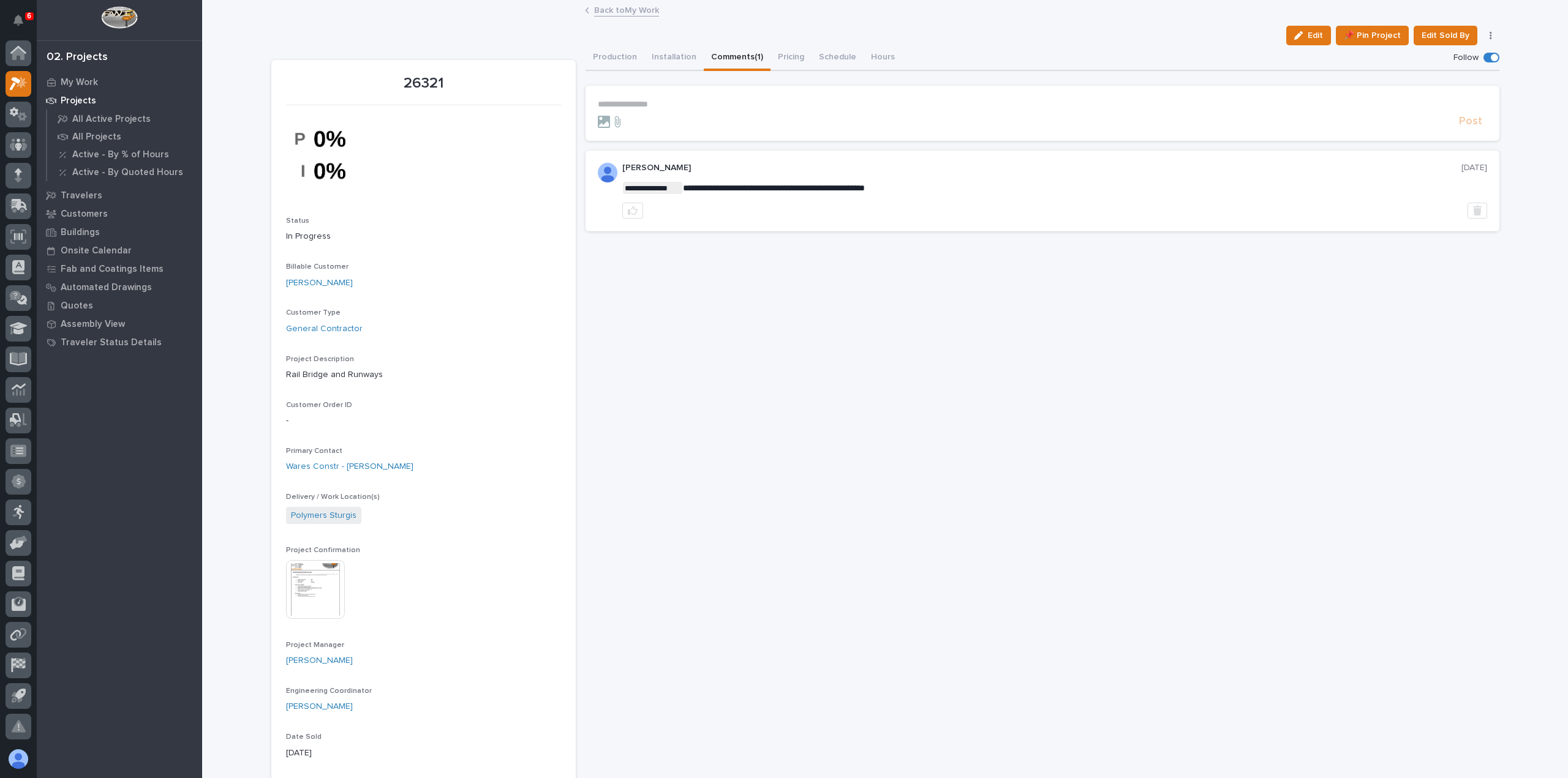
click at [611, 3] on link "Back to My Work" at bounding box center [626, 10] width 65 height 14
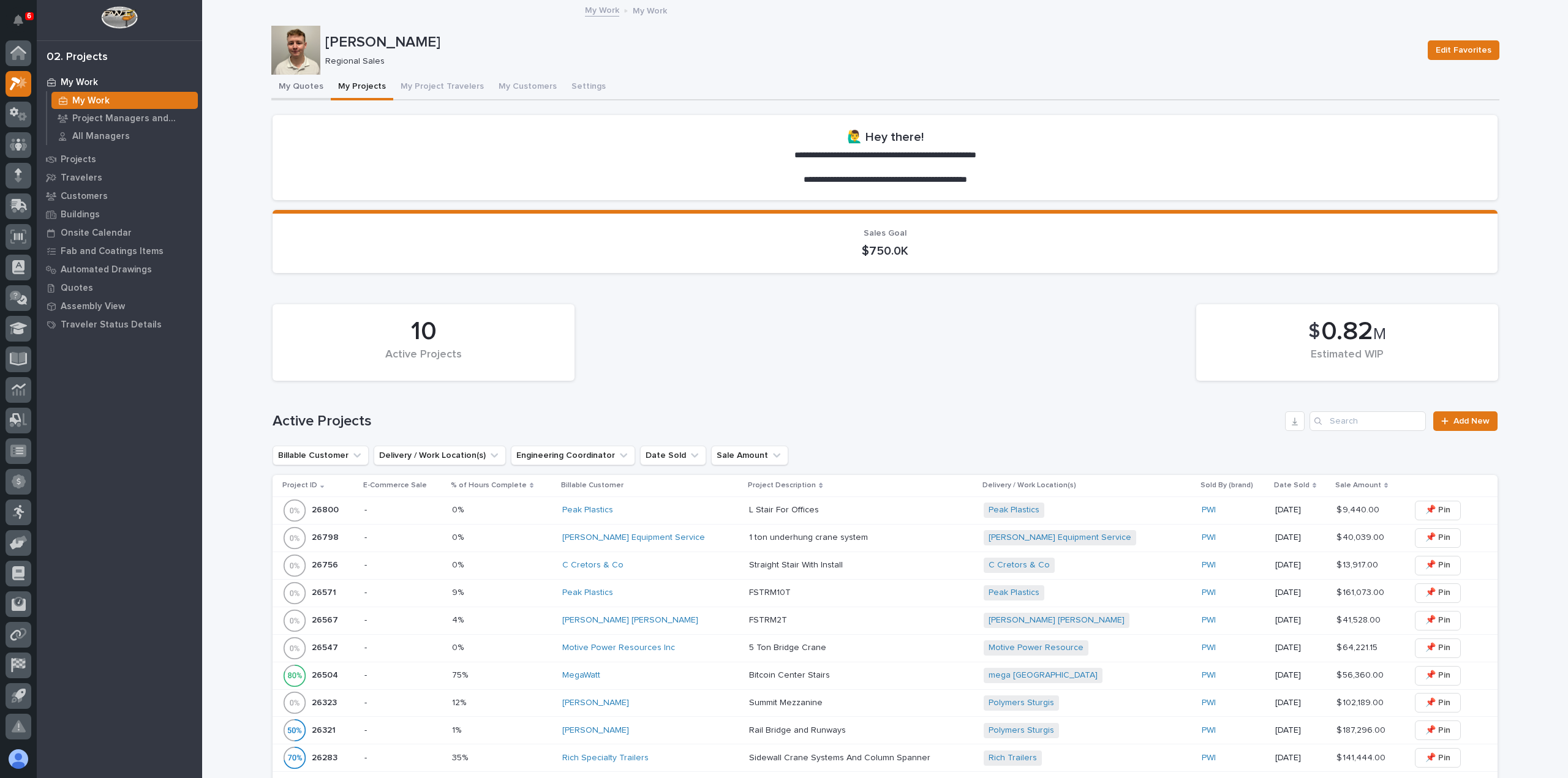
click at [306, 85] on button "My Quotes" at bounding box center [301, 87] width 59 height 26
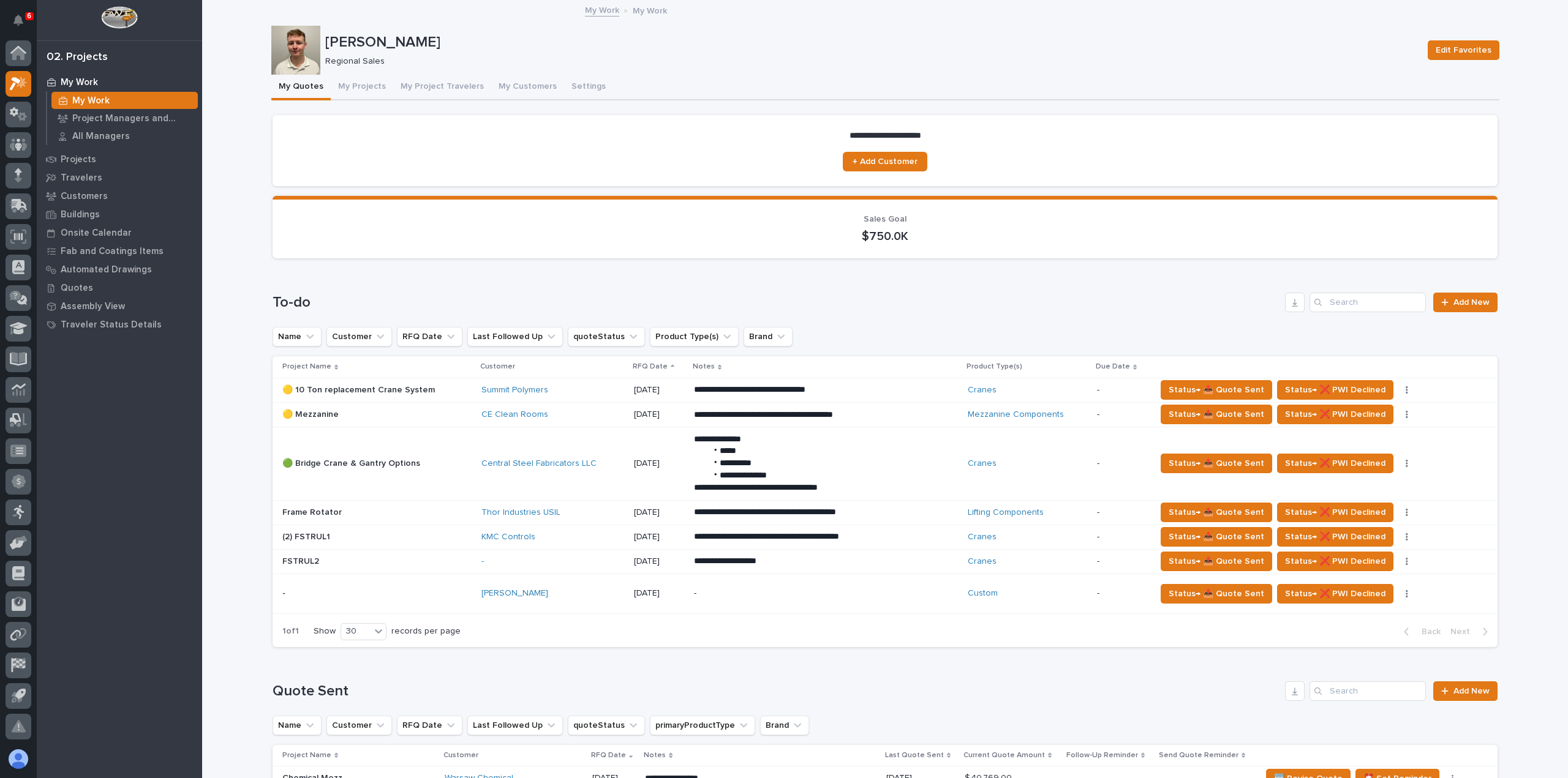
click at [899, 308] on h1 "To-do" at bounding box center [776, 303] width 1007 height 18
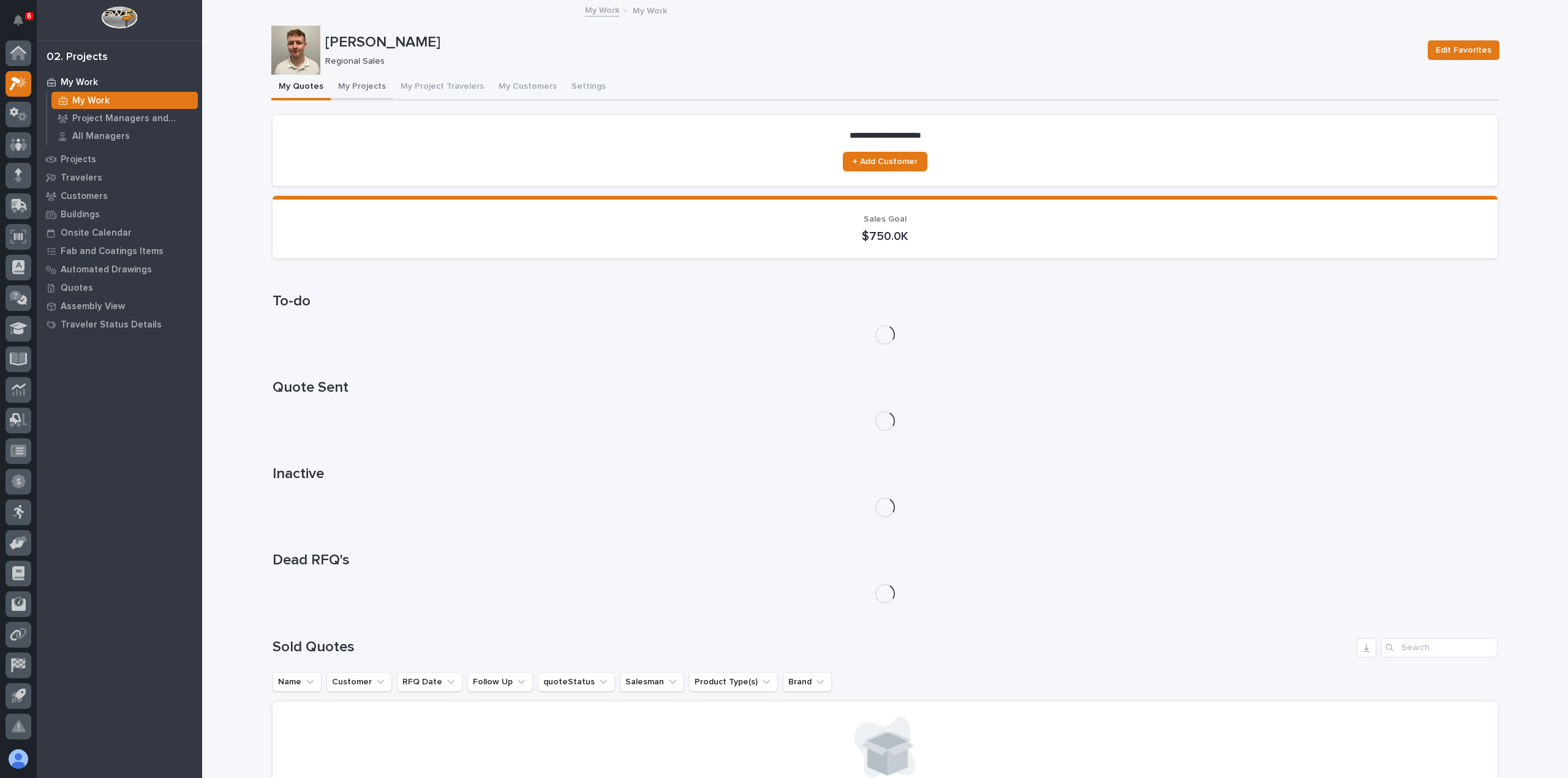
click at [364, 90] on button "My Projects" at bounding box center [361, 87] width 62 height 26
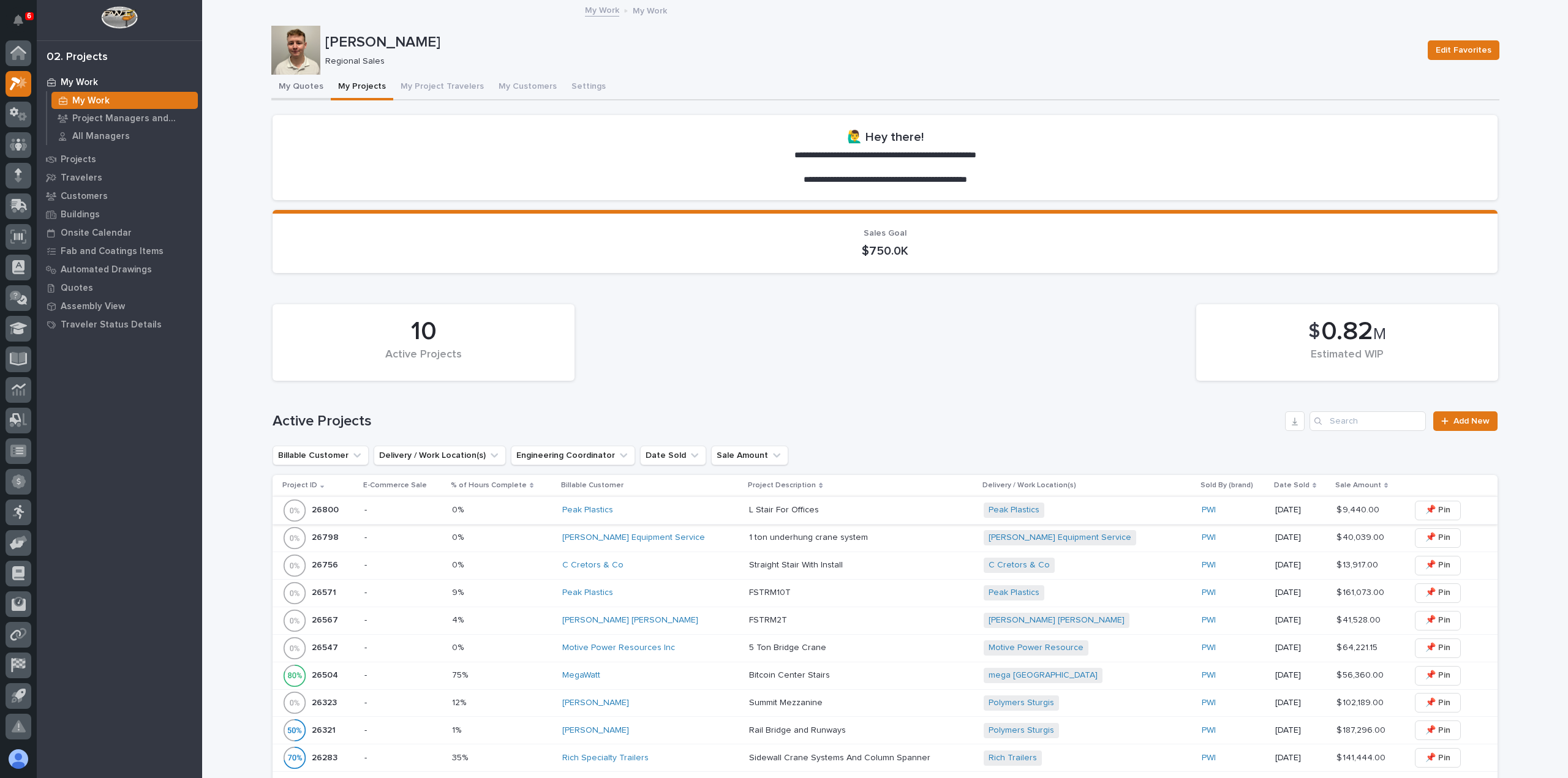
click at [301, 93] on button "My Quotes" at bounding box center [301, 87] width 59 height 26
